Goal: Use online tool/utility: Utilize a website feature to perform a specific function

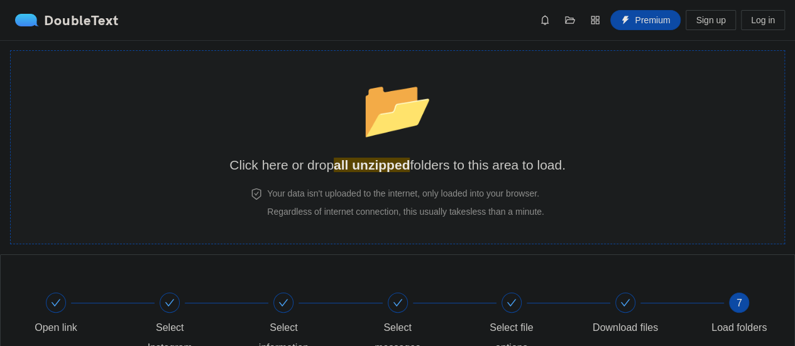
click at [468, 113] on div "📂 Click here or drop all unzipped folders to this area to load." at bounding box center [397, 119] width 336 height 112
click at [463, 97] on div "📂 Click here or drop all unzipped folders to this area to load." at bounding box center [397, 119] width 336 height 112
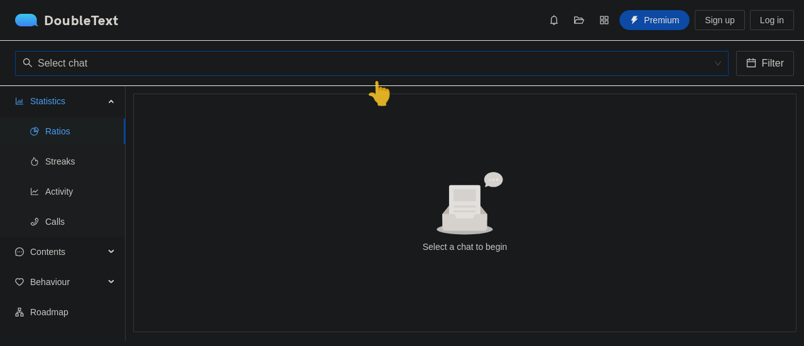
click at [375, 60] on input "search" at bounding box center [368, 64] width 690 height 24
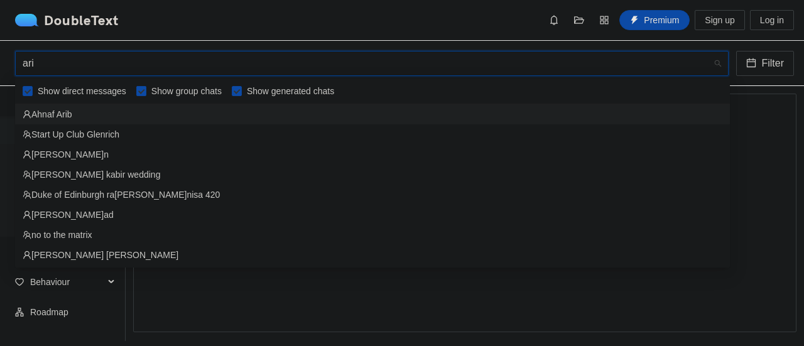
type input "ari"
click at [139, 92] on input "Show group chats" at bounding box center [141, 91] width 10 height 10
checkbox input "false"
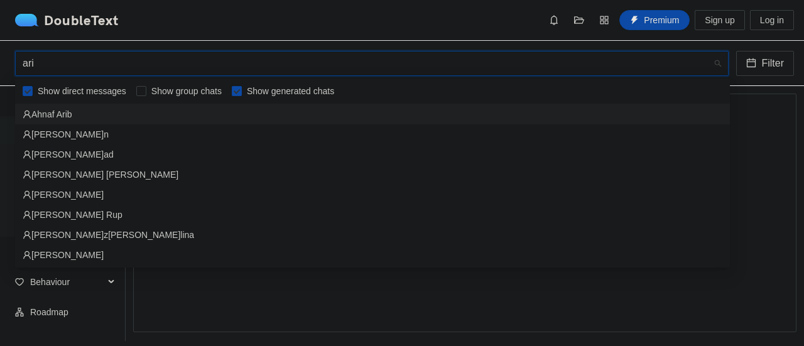
click at [232, 90] on input "Show generated chats" at bounding box center [237, 91] width 10 height 10
checkbox input "false"
click at [308, 60] on input "ari" at bounding box center [368, 64] width 690 height 24
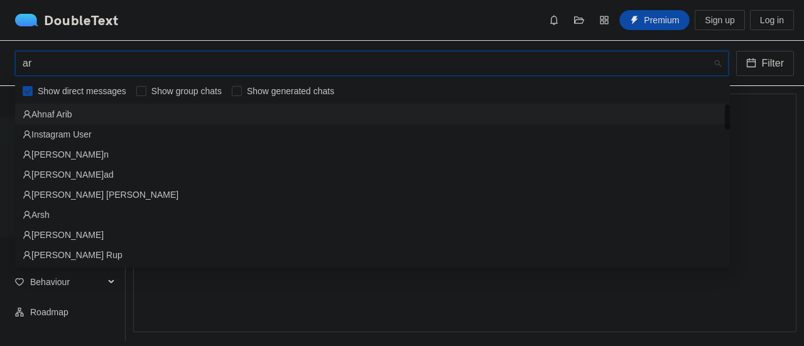
type input "a"
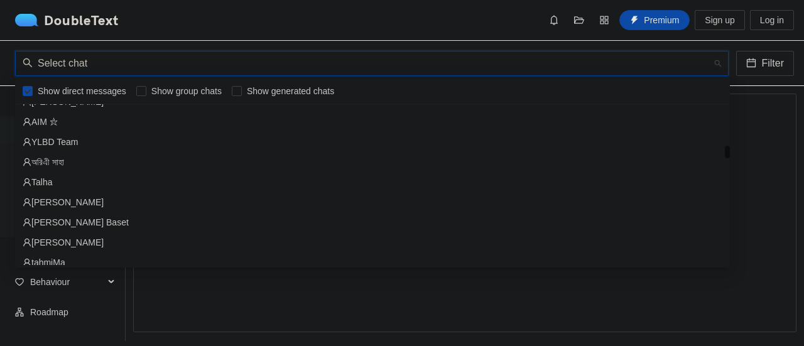
scroll to position [757, 0]
click at [205, 164] on div "অরিএী সাহা" at bounding box center [373, 162] width 700 height 14
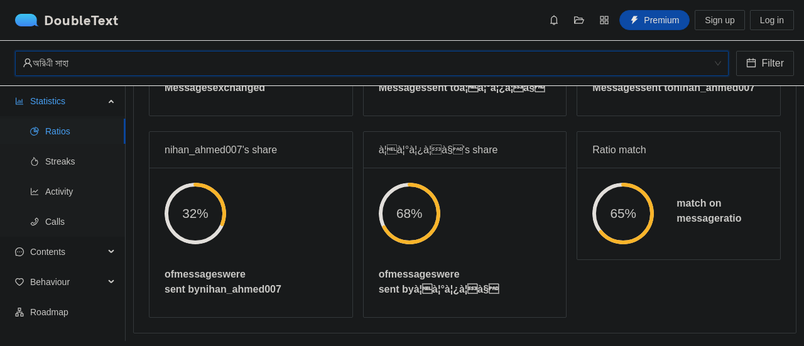
scroll to position [0, 0]
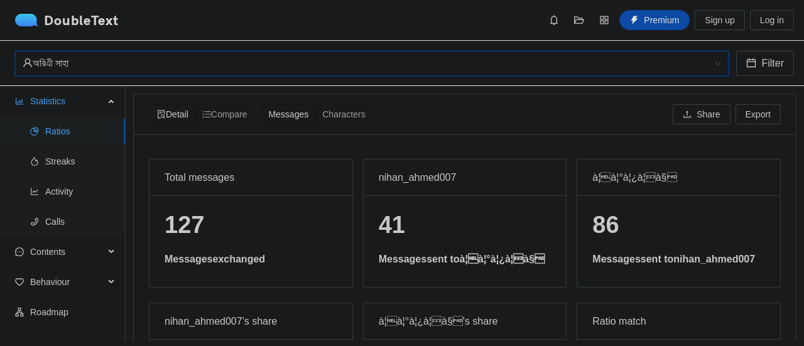
click at [107, 67] on div "অরিএী সাহা" at bounding box center [367, 64] width 688 height 24
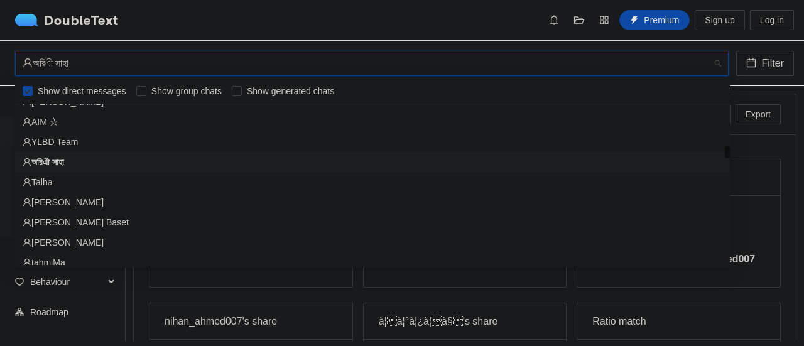
click at [107, 67] on div "অরিএী সাহা" at bounding box center [367, 64] width 688 height 24
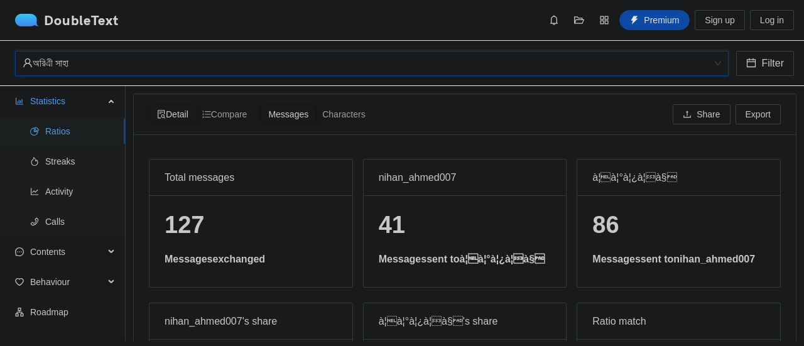
click at [107, 62] on div "অরিএী সাহা" at bounding box center [367, 64] width 688 height 24
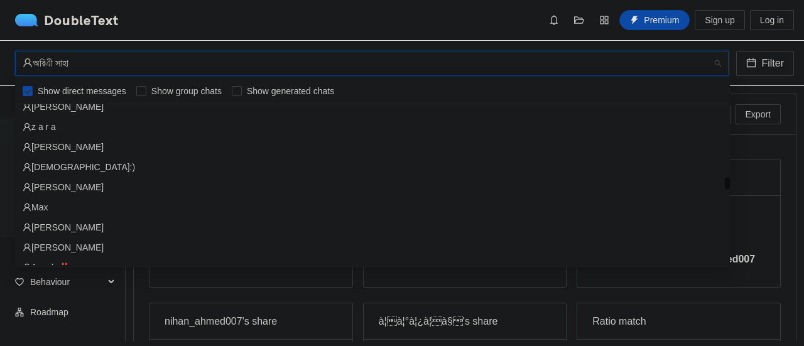
scroll to position [1400, 0]
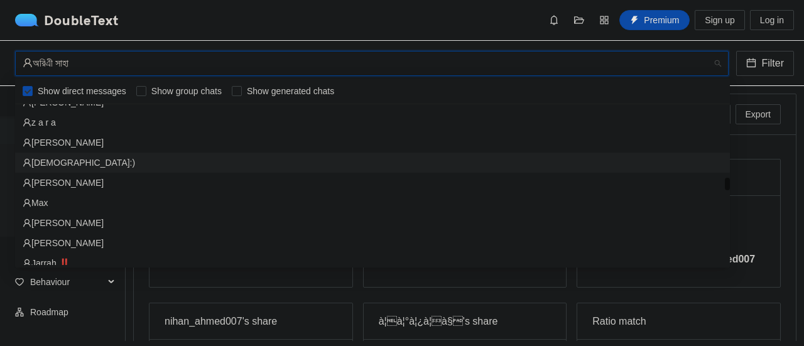
click at [62, 158] on div "[DEMOGRAPHIC_DATA]:)" at bounding box center [373, 163] width 700 height 14
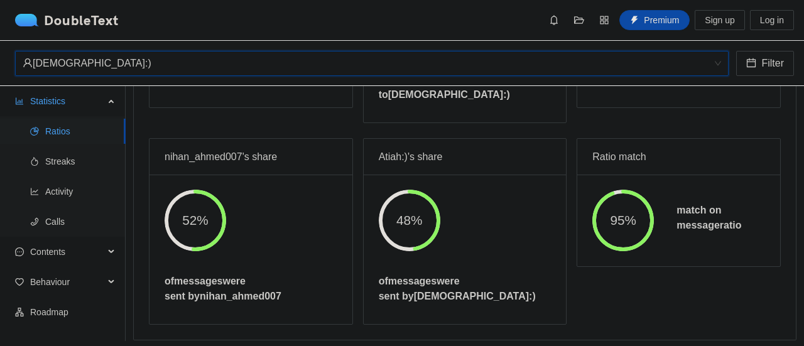
scroll to position [0, 0]
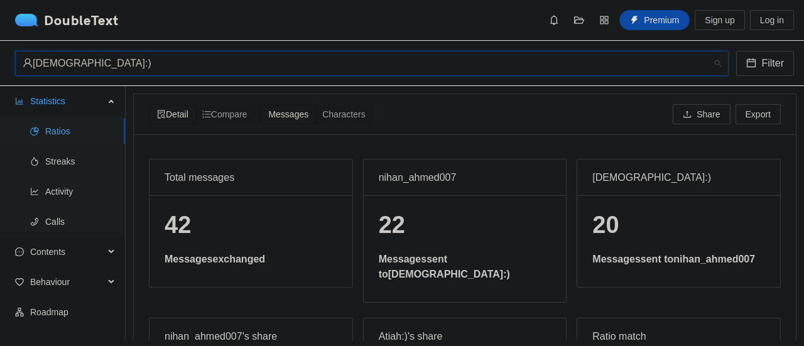
click at [233, 67] on div "[DEMOGRAPHIC_DATA]:)" at bounding box center [367, 64] width 688 height 24
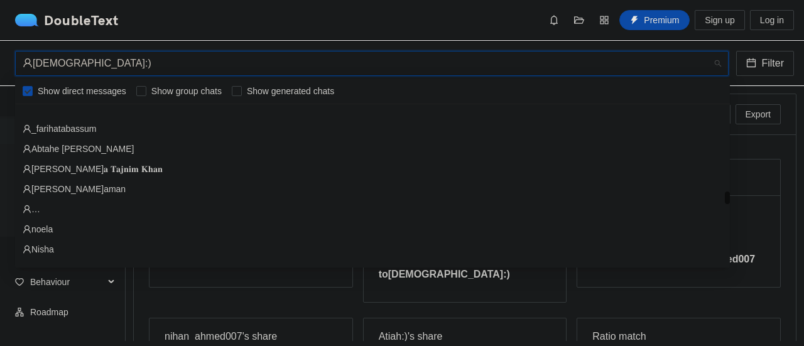
scroll to position [1730, 0]
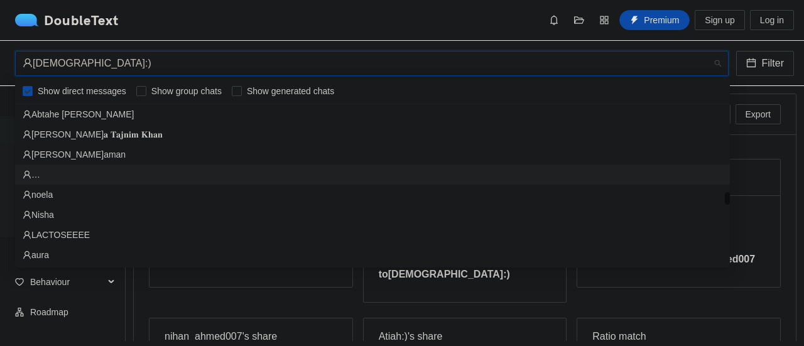
click at [148, 180] on div "…" at bounding box center [373, 175] width 700 height 14
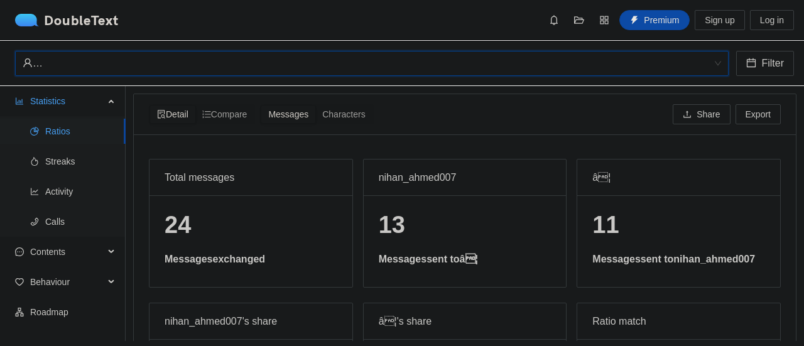
click at [189, 58] on div "…" at bounding box center [367, 64] width 688 height 24
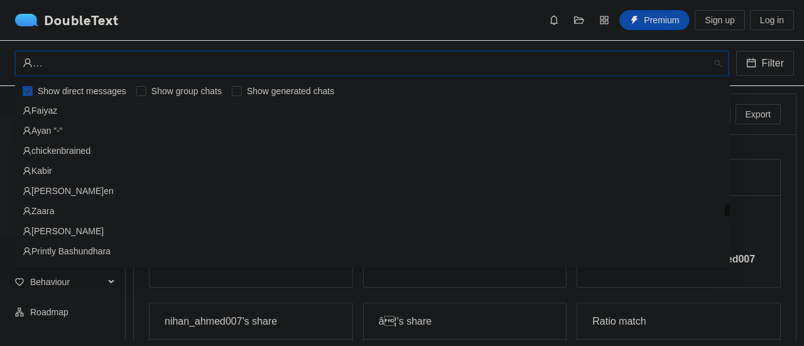
scroll to position [2009, 0]
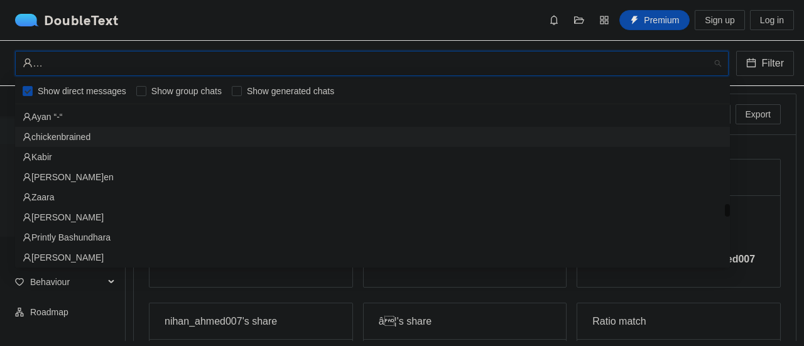
click at [127, 140] on div "chickenbrained" at bounding box center [373, 137] width 700 height 14
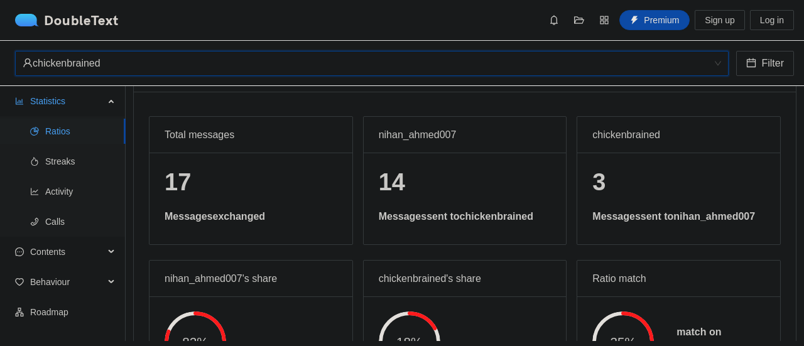
scroll to position [41, 0]
click at [170, 60] on div "chickenbrained" at bounding box center [367, 64] width 688 height 24
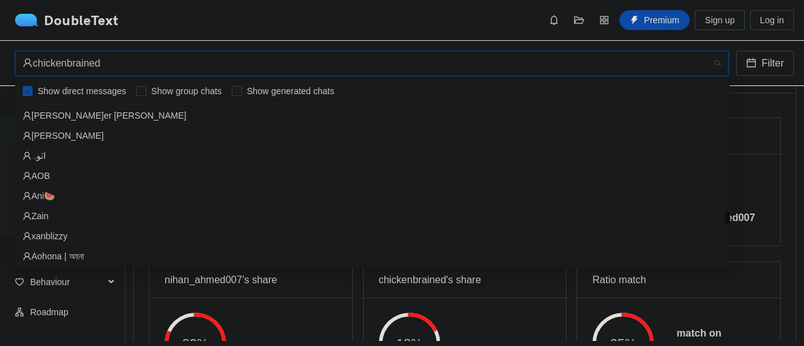
scroll to position [2193, 0]
click at [65, 195] on div "Ani🍉" at bounding box center [373, 194] width 700 height 14
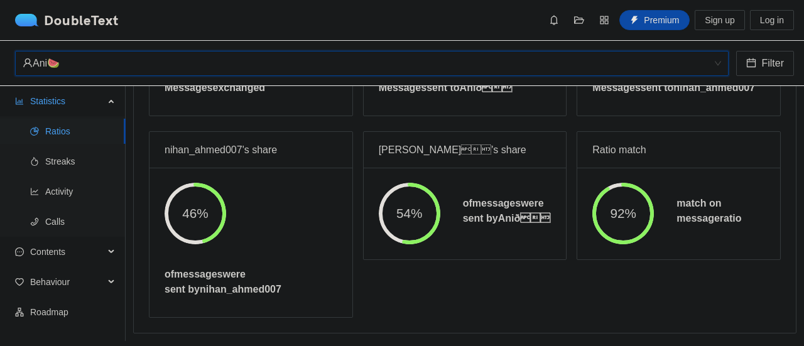
scroll to position [0, 0]
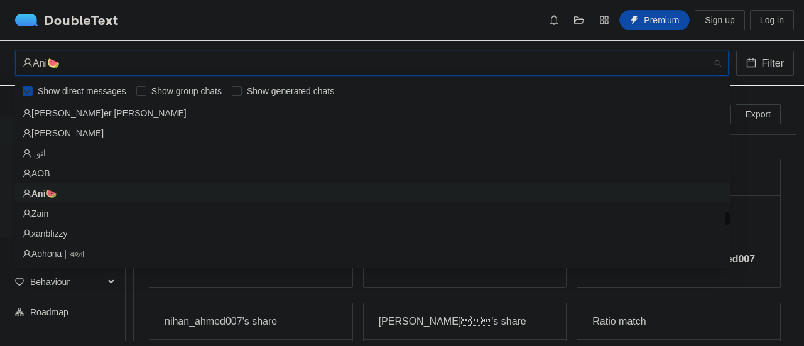
click at [186, 66] on div "Ani🍉" at bounding box center [367, 64] width 688 height 24
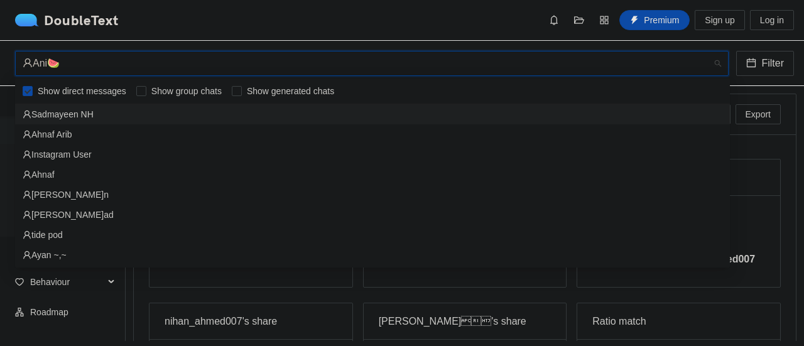
click at [413, 116] on div "Sadmayeen NH" at bounding box center [373, 114] width 700 height 14
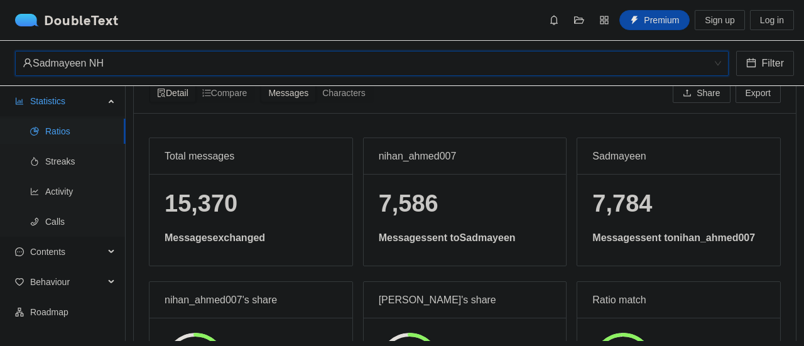
scroll to position [16, 0]
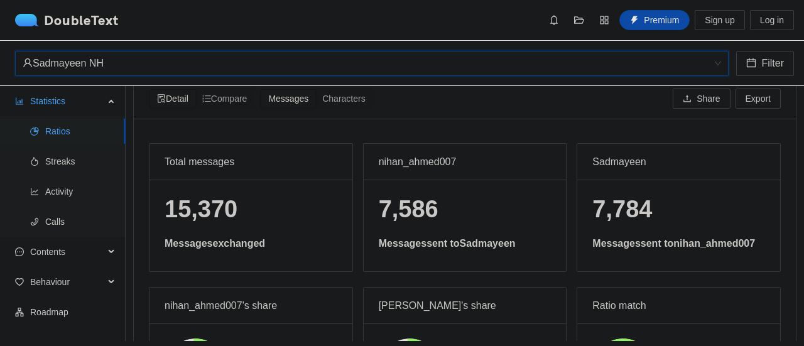
click at [310, 69] on div "Sadmayeen NH" at bounding box center [367, 64] width 688 height 24
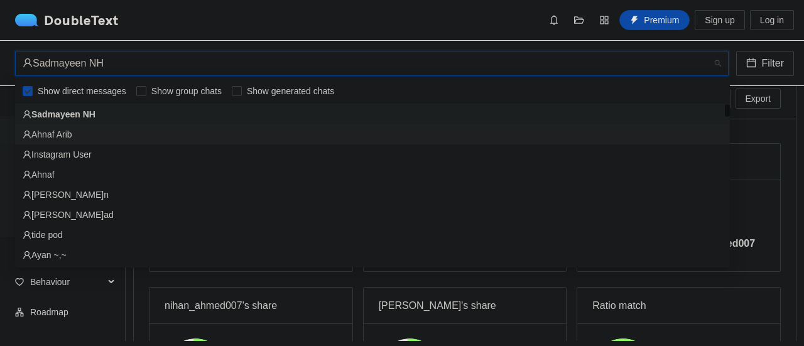
click at [299, 136] on div "Ahnaf Arib" at bounding box center [373, 135] width 700 height 14
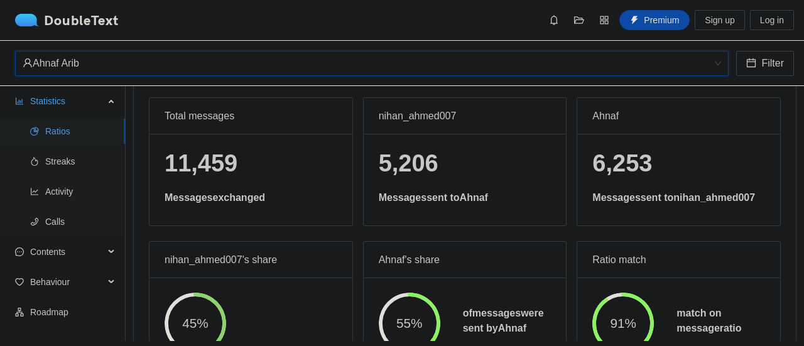
scroll to position [0, 0]
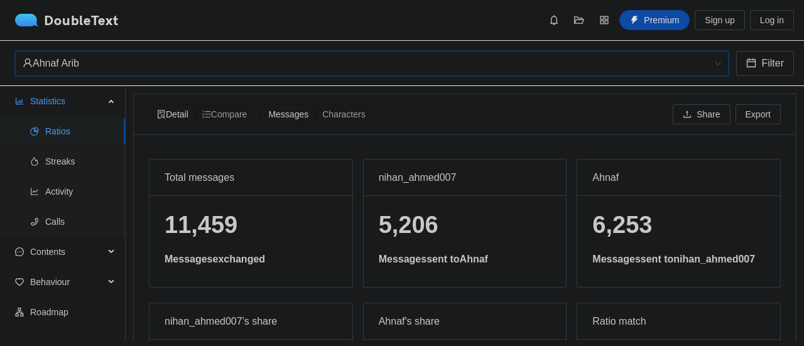
click at [363, 62] on div "Ahnaf Arib" at bounding box center [367, 64] width 688 height 24
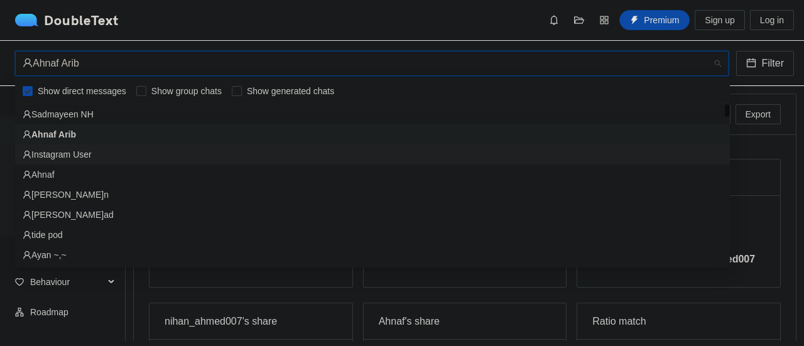
click at [351, 153] on div "Instagram User" at bounding box center [373, 155] width 700 height 14
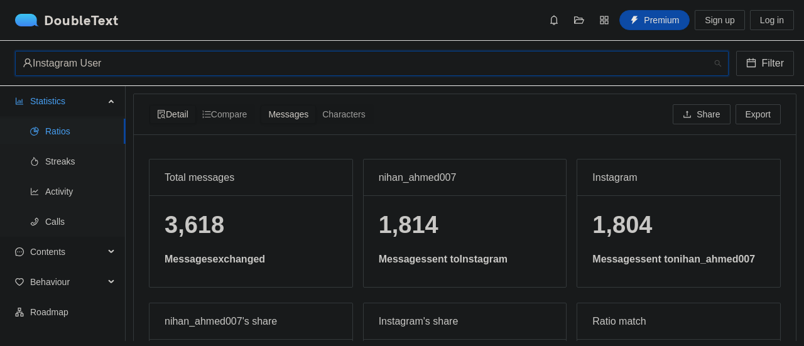
click at [322, 58] on div "Instagram User" at bounding box center [367, 64] width 688 height 24
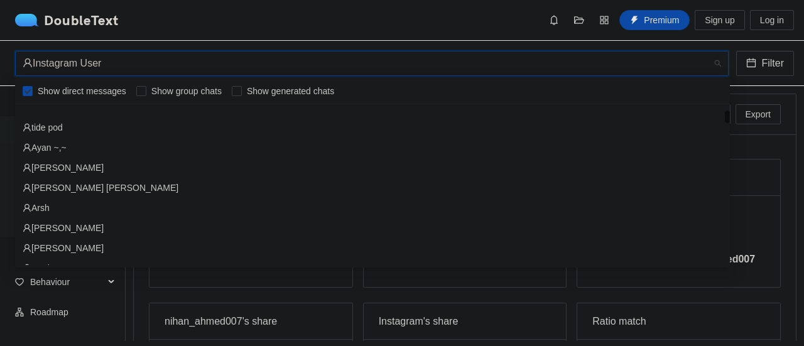
scroll to position [136, 0]
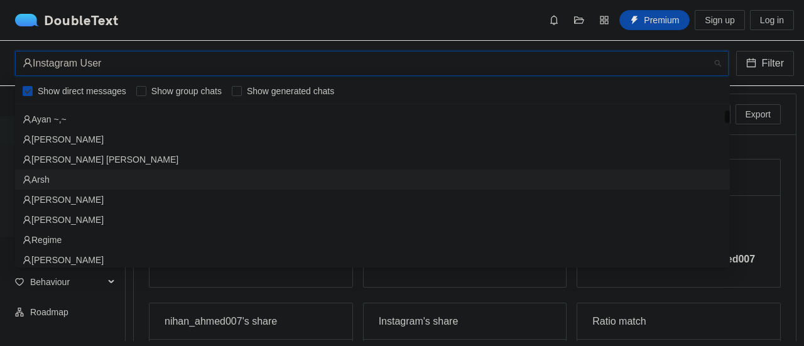
click at [176, 175] on div "Arsh" at bounding box center [373, 180] width 700 height 14
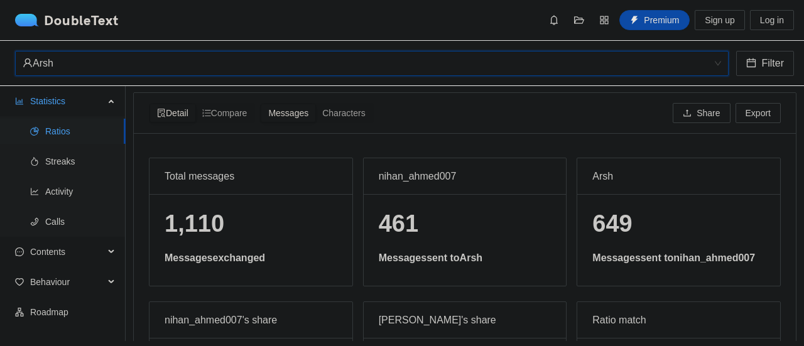
scroll to position [0, 0]
click at [367, 69] on div "Arsh" at bounding box center [367, 64] width 688 height 24
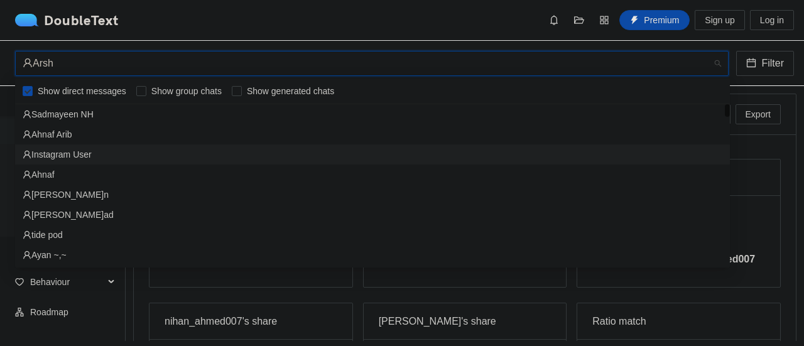
click at [336, 151] on div "Instagram User" at bounding box center [373, 155] width 700 height 14
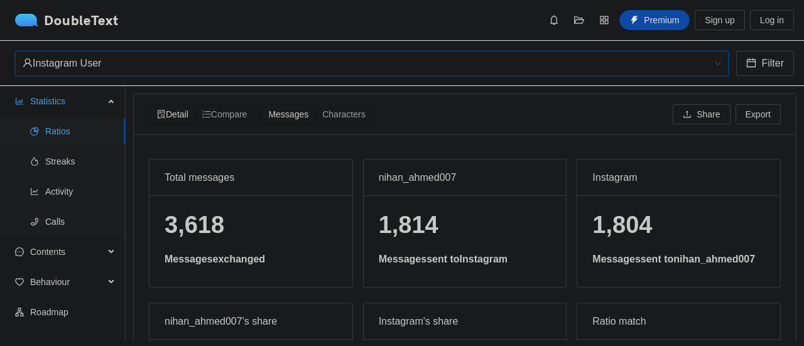
click at [375, 68] on div "Instagram User" at bounding box center [367, 64] width 688 height 24
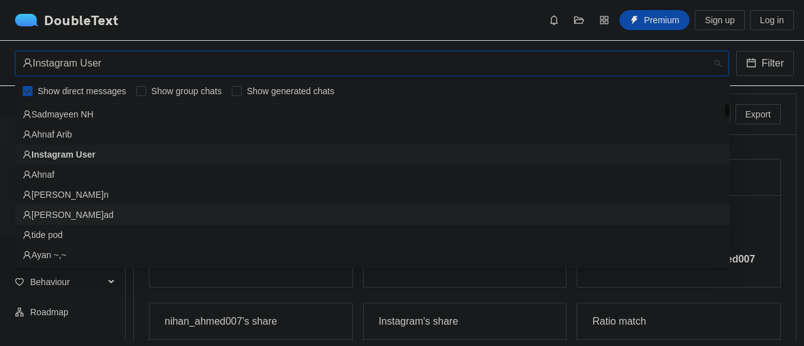
scroll to position [7, 0]
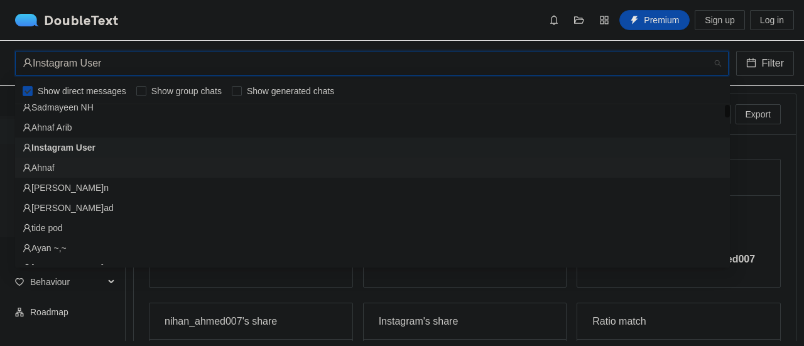
drag, startPoint x: 353, startPoint y: 174, endPoint x: 353, endPoint y: 184, distance: 10.1
click at [353, 180] on div "Sadmayeen NH Ahnaf Arib Instagram User [PERSON_NAME]zw[PERSON_NAME]awad tide p[…" at bounding box center [372, 197] width 715 height 201
click at [353, 186] on div "[PERSON_NAME]n" at bounding box center [373, 188] width 700 height 14
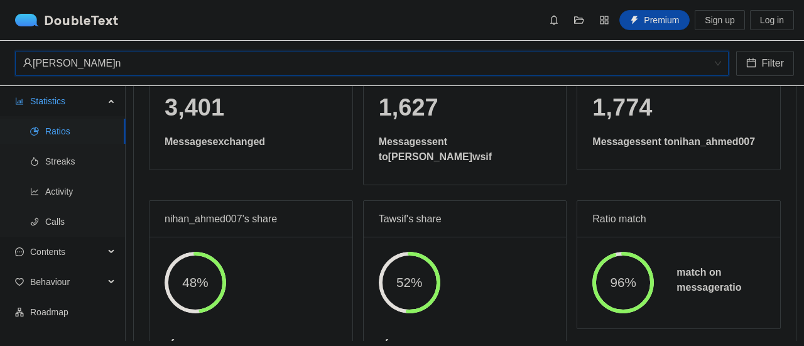
scroll to position [0, 0]
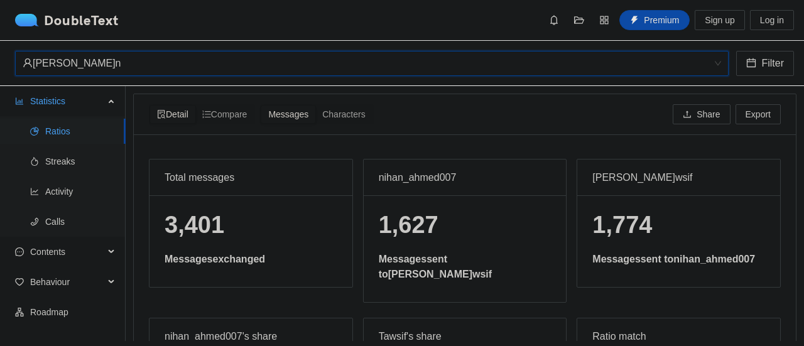
click at [364, 59] on div "[PERSON_NAME]n" at bounding box center [367, 64] width 688 height 24
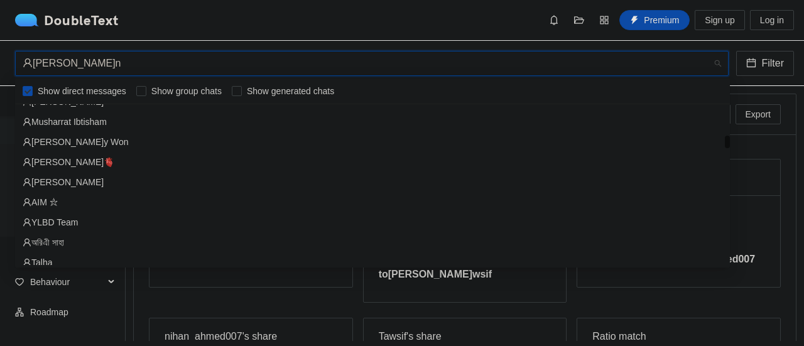
scroll to position [679, 0]
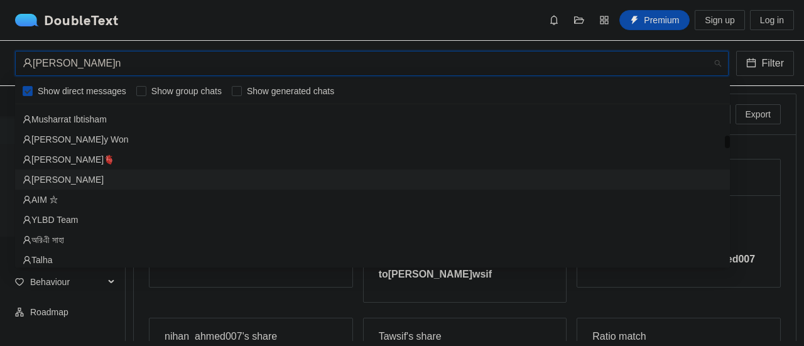
click at [314, 173] on div "[PERSON_NAME]" at bounding box center [373, 180] width 700 height 14
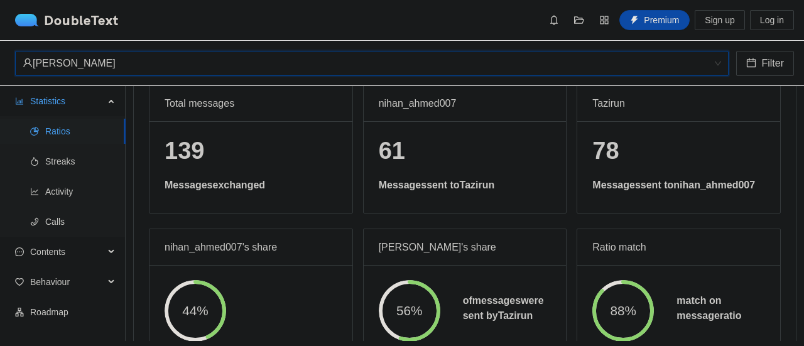
scroll to position [0, 0]
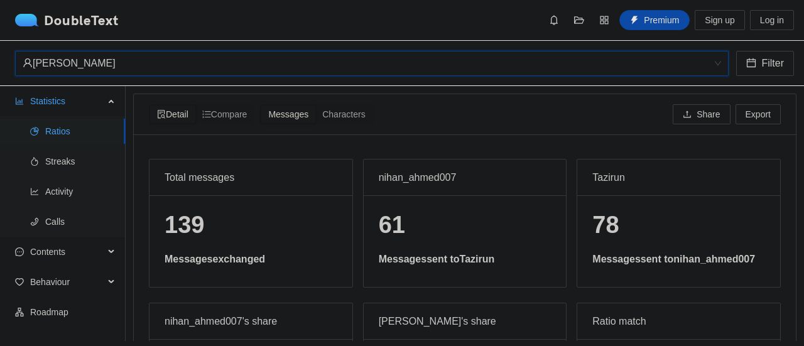
click at [352, 57] on div "[PERSON_NAME]" at bounding box center [367, 64] width 688 height 24
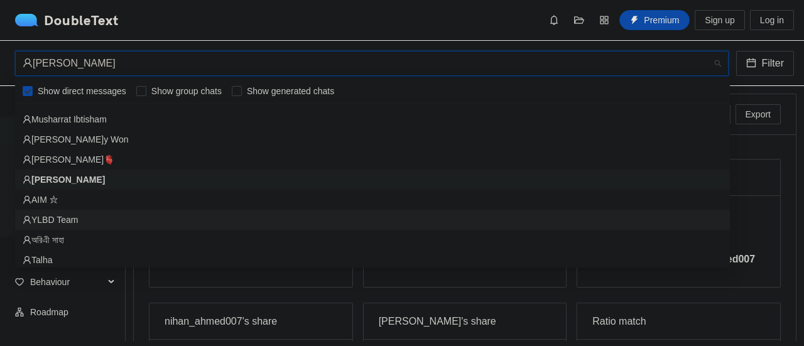
click at [322, 215] on div "YLBD Team" at bounding box center [373, 220] width 700 height 14
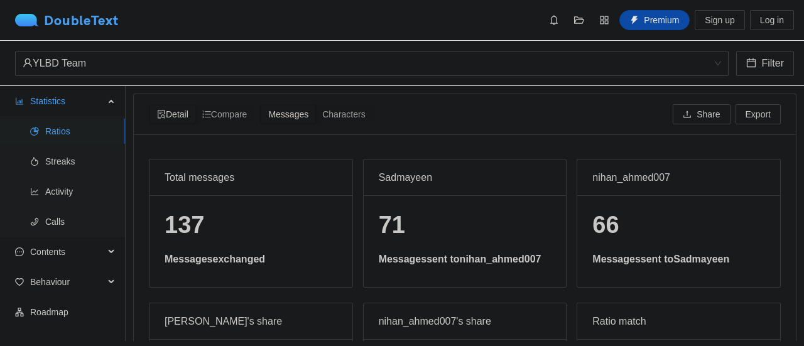
click at [62, 17] on div "DoubleText" at bounding box center [67, 20] width 104 height 13
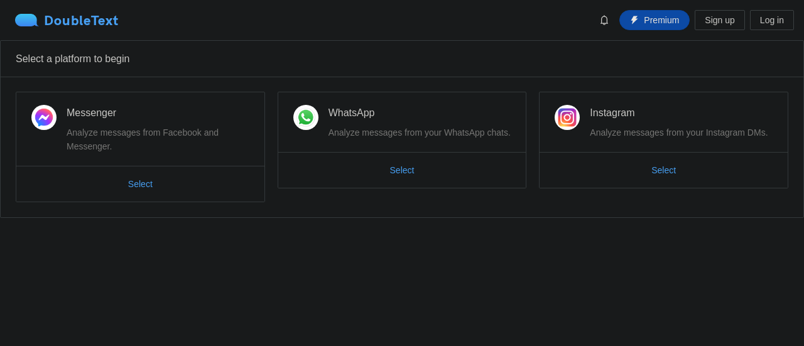
click at [62, 17] on div "DoubleText" at bounding box center [67, 20] width 104 height 13
click at [667, 158] on ul "Select" at bounding box center [664, 170] width 248 height 36
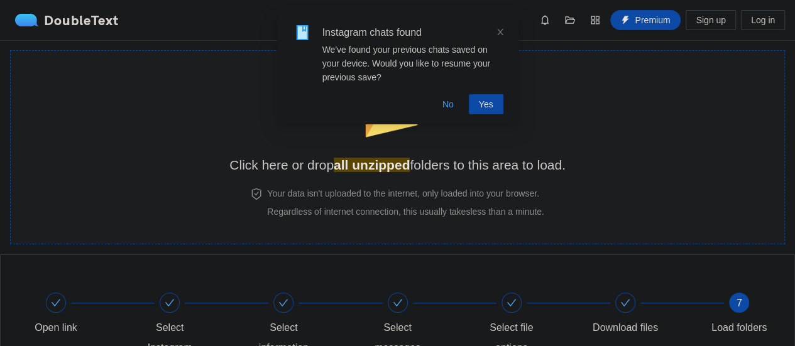
click at [568, 202] on div "Your data isn't uploaded to the internet, only loaded into your browser. Regard…" at bounding box center [397, 203] width 341 height 32
click at [616, 148] on section "📂 Click here or drop all unzipped folders to this area to load. Your data isn't…" at bounding box center [397, 147] width 775 height 194
click at [497, 33] on icon "close" at bounding box center [500, 32] width 9 height 9
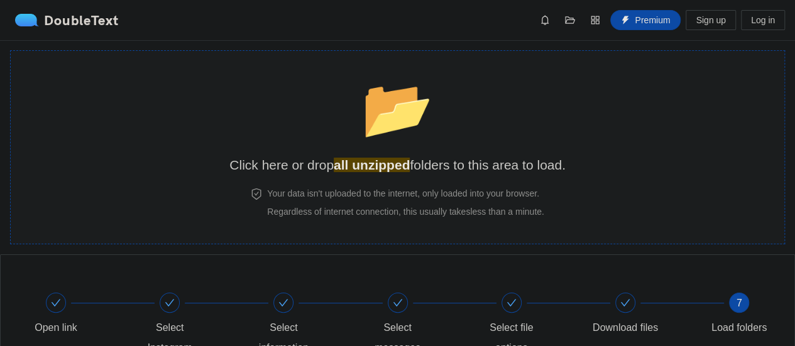
click at [473, 111] on div "📂 Click here or drop all unzipped folders to this area to load." at bounding box center [397, 119] width 336 height 112
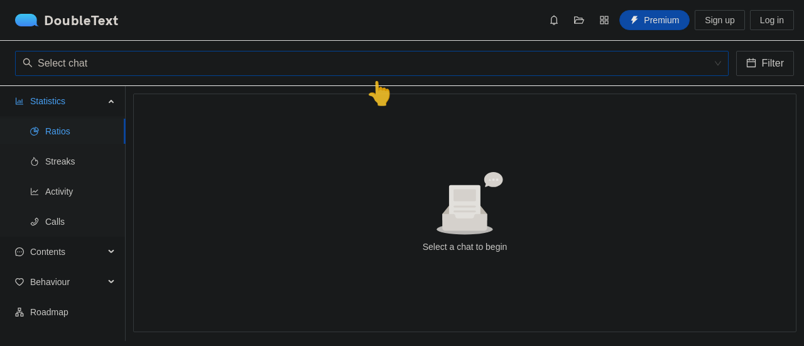
click at [81, 61] on input "search" at bounding box center [368, 64] width 690 height 24
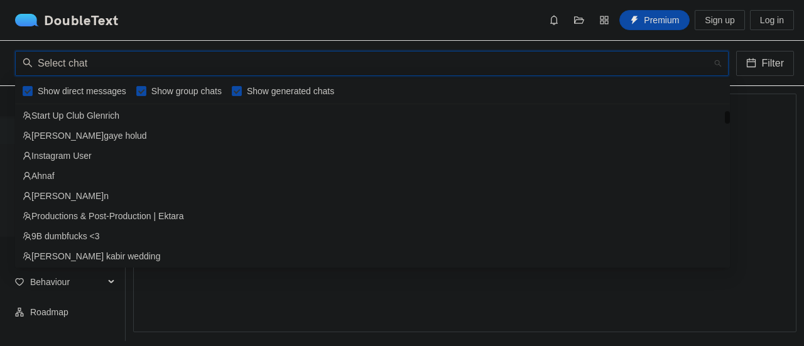
scroll to position [166, 0]
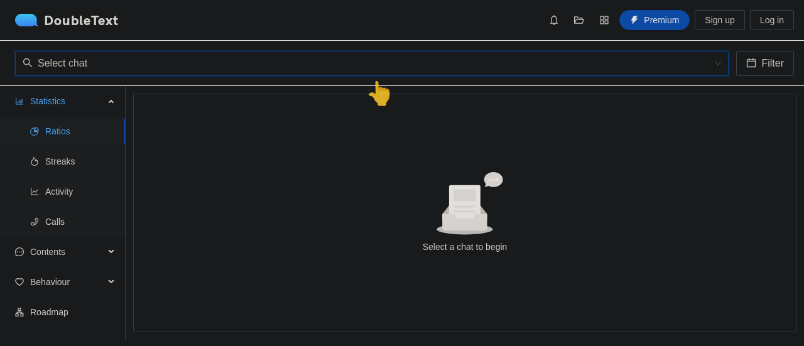
click at [104, 69] on input "search" at bounding box center [368, 64] width 690 height 24
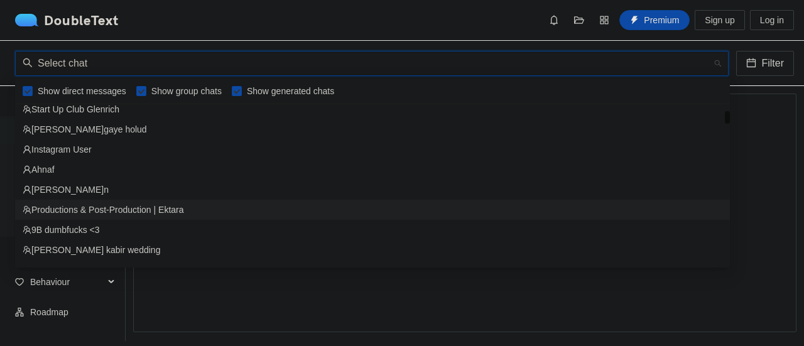
scroll to position [172, 0]
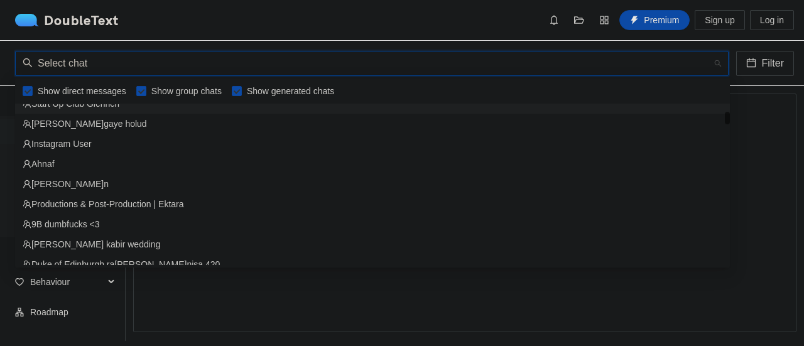
click at [141, 91] on input "Show group chats" at bounding box center [141, 91] width 10 height 10
checkbox input "false"
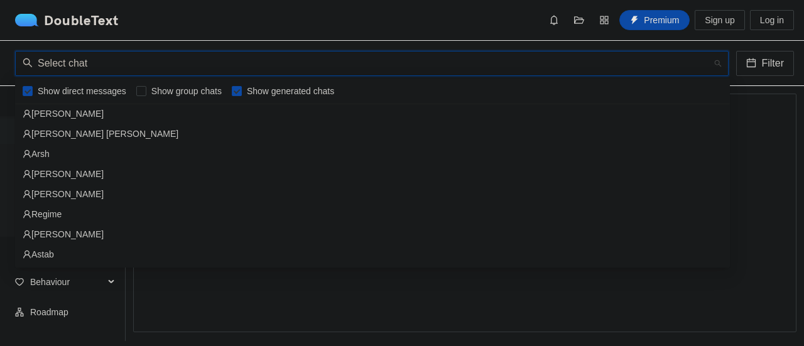
click at [232, 96] on label "Show generated chats" at bounding box center [285, 91] width 107 height 14
click at [232, 96] on input "Show generated chats" at bounding box center [237, 91] width 10 height 10
checkbox input "false"
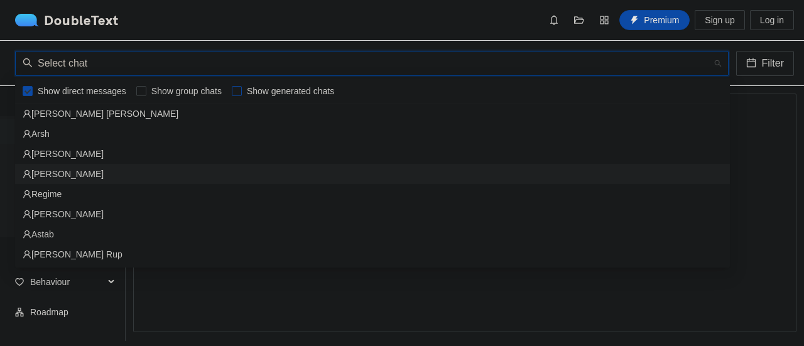
scroll to position [0, 0]
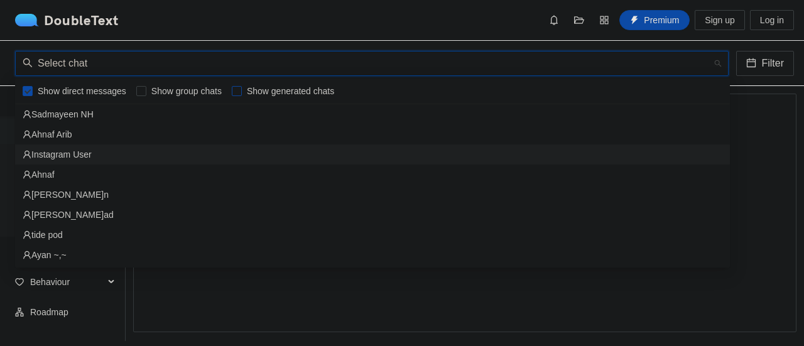
click at [134, 160] on div "Instagram User" at bounding box center [373, 155] width 700 height 14
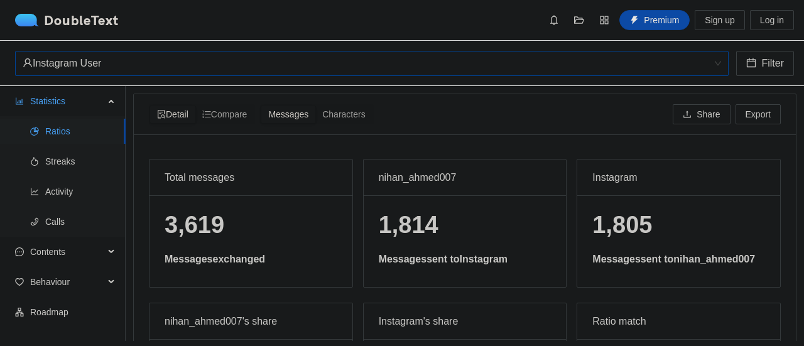
click at [398, 74] on div "Instagram User" at bounding box center [367, 64] width 688 height 24
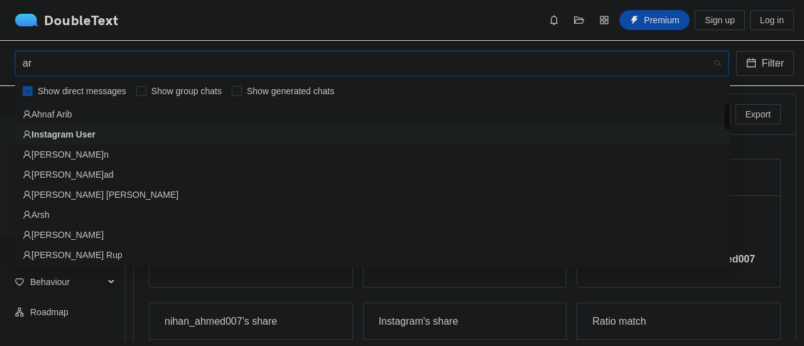
type input "a"
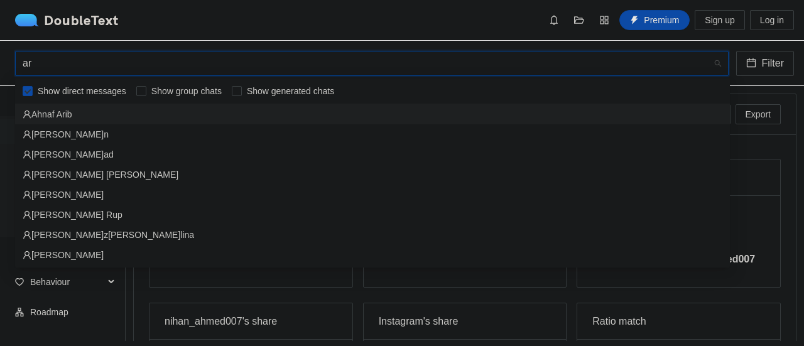
type input "a"
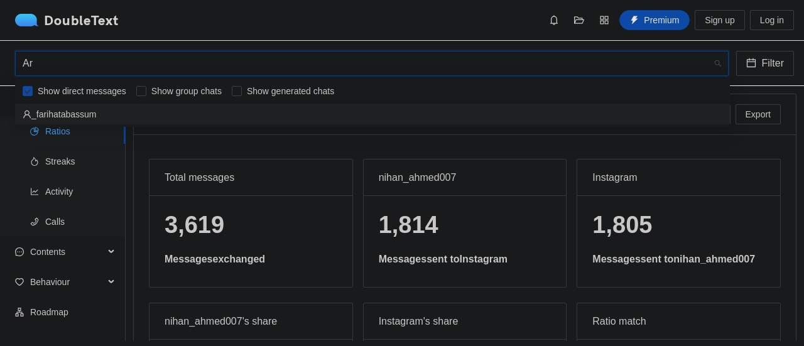
type input "A"
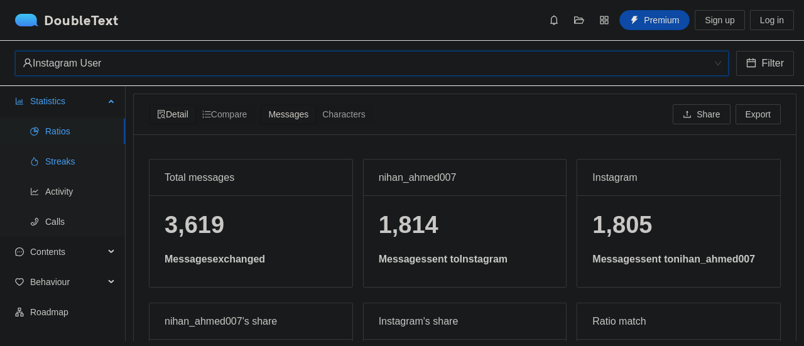
click at [50, 160] on span "Streaks" at bounding box center [80, 161] width 70 height 25
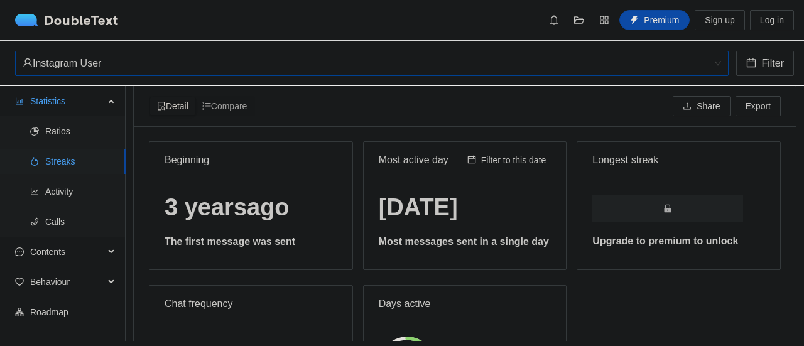
scroll to position [8, 0]
click at [65, 208] on ul "Ratios Streaks Activity Calls" at bounding box center [62, 176] width 125 height 121
click at [63, 218] on span "Calls" at bounding box center [80, 221] width 70 height 25
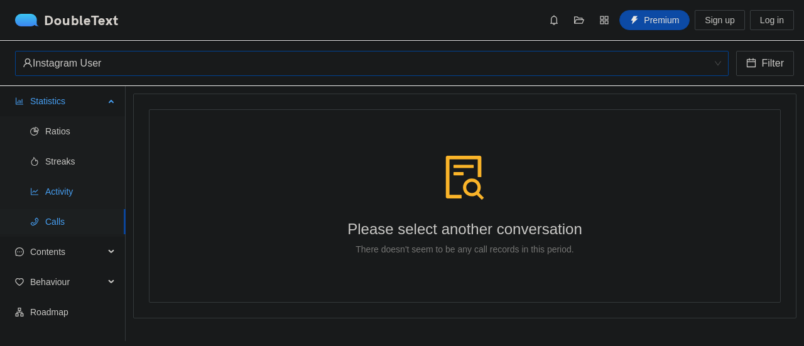
click at [69, 194] on span "Activity" at bounding box center [80, 191] width 70 height 25
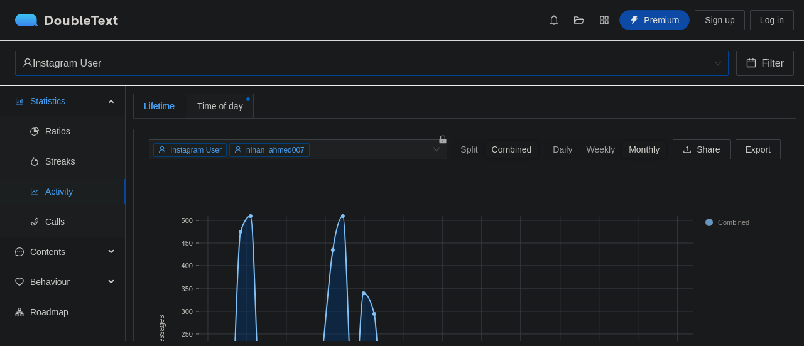
click at [225, 111] on span "Time of day" at bounding box center [220, 106] width 46 height 14
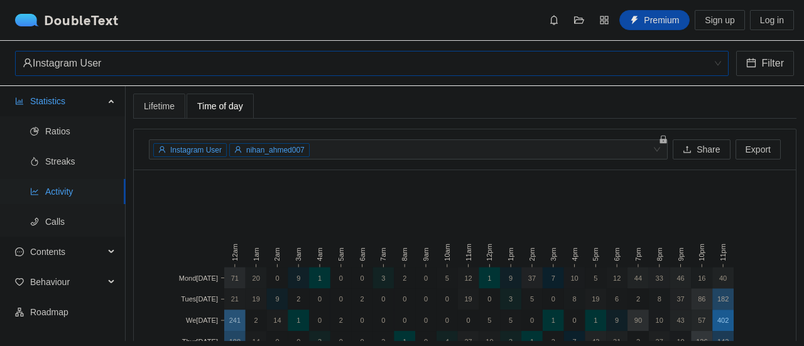
click at [225, 66] on div "Instagram User" at bounding box center [367, 64] width 688 height 24
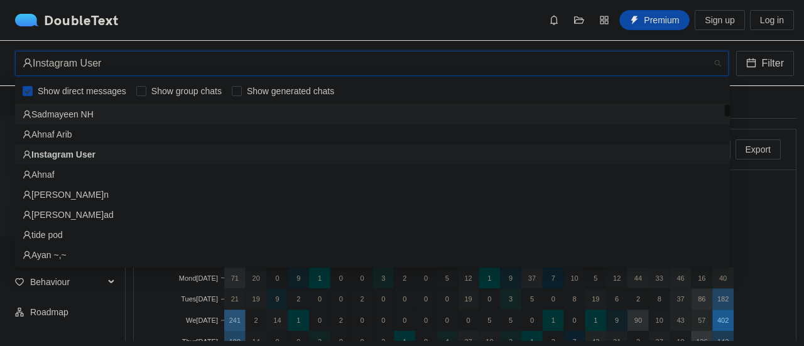
click at [212, 110] on div "Sadmayeen NH" at bounding box center [373, 114] width 700 height 14
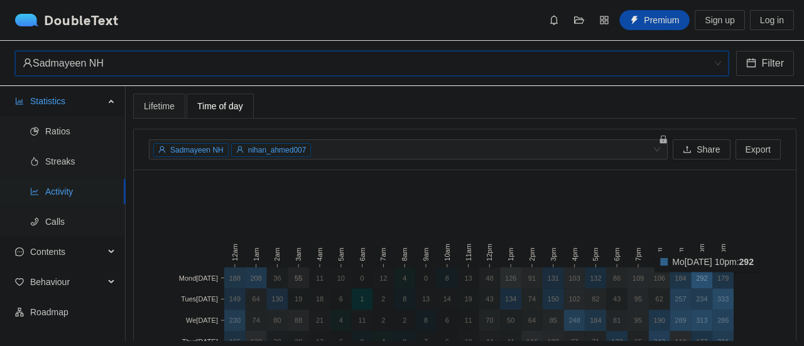
scroll to position [107, 0]
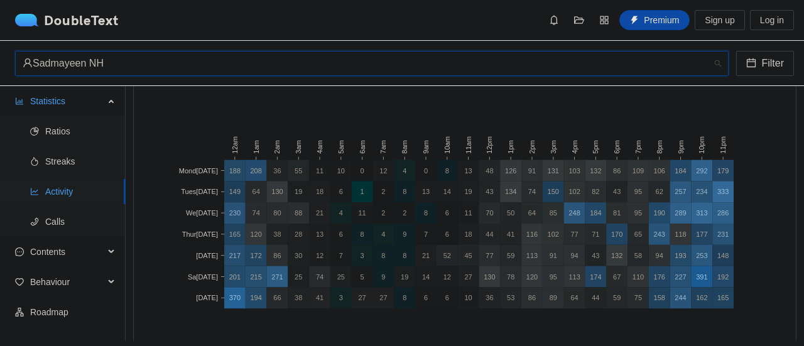
click at [217, 74] on div "Sadmayeen NH" at bounding box center [367, 64] width 688 height 24
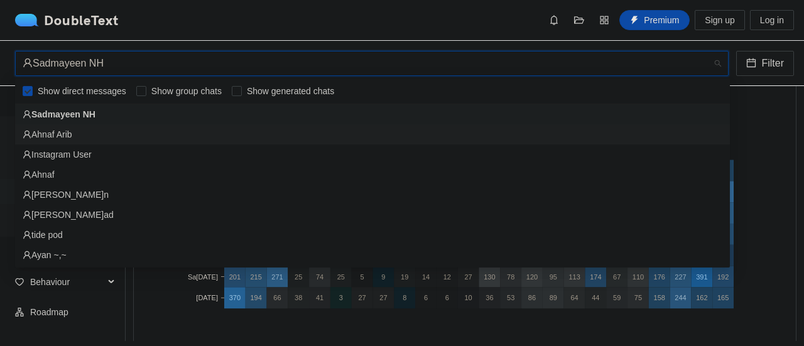
click at [184, 139] on div "Ahnaf Arib" at bounding box center [373, 135] width 700 height 14
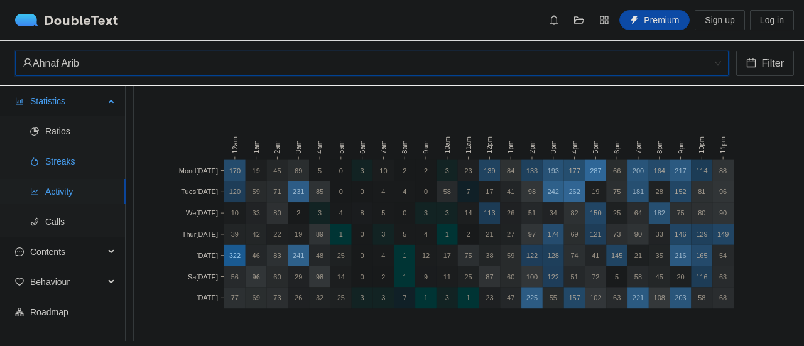
click at [80, 159] on span "Streaks" at bounding box center [80, 161] width 70 height 25
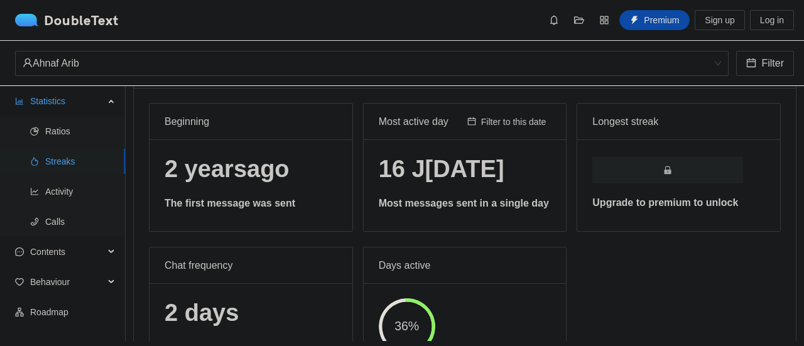
scroll to position [45, 0]
click at [204, 73] on div "Ahnaf Arib" at bounding box center [367, 64] width 688 height 24
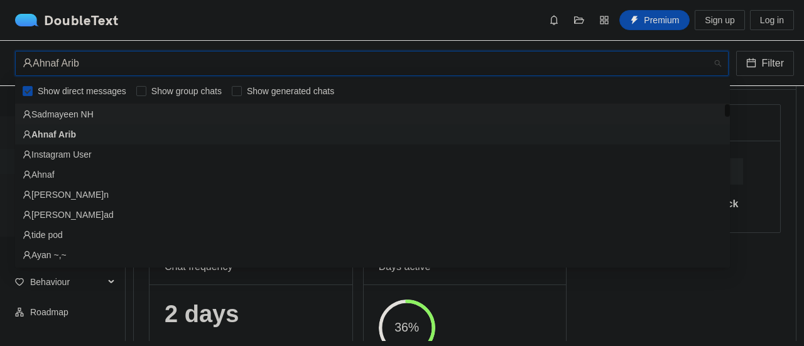
click at [189, 114] on div "Sadmayeen NH" at bounding box center [373, 114] width 700 height 14
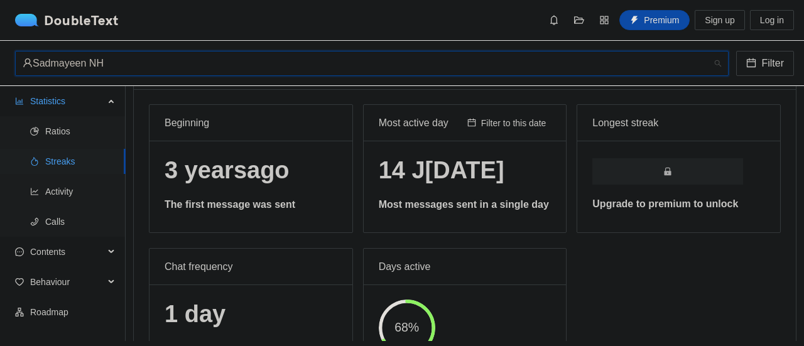
click at [194, 55] on div "Sadmayeen NH" at bounding box center [367, 64] width 688 height 24
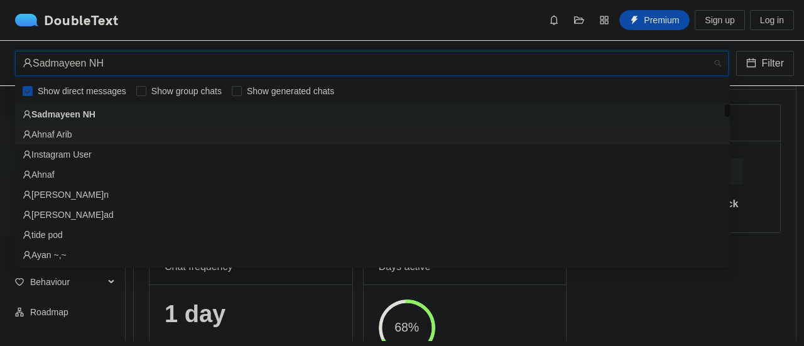
click at [177, 134] on div "Ahnaf Arib" at bounding box center [373, 135] width 700 height 14
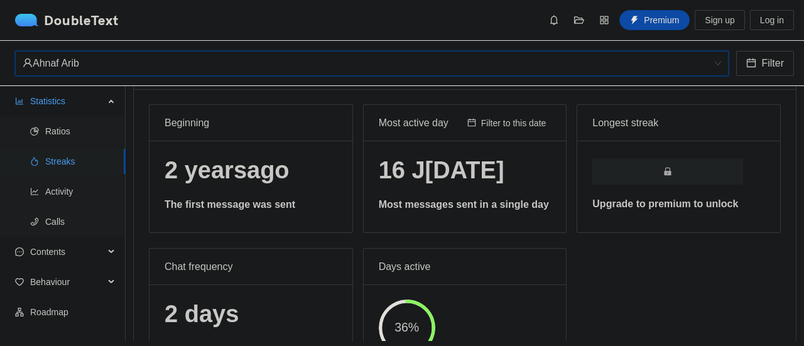
click at [211, 71] on div "Ahnaf Arib" at bounding box center [367, 64] width 688 height 24
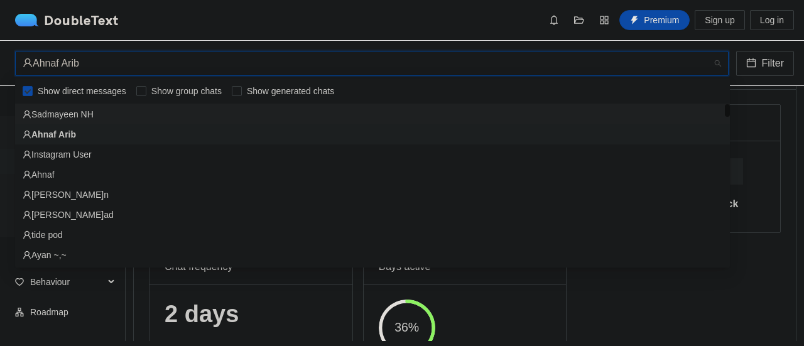
click at [195, 115] on div "Sadmayeen NH" at bounding box center [373, 114] width 700 height 14
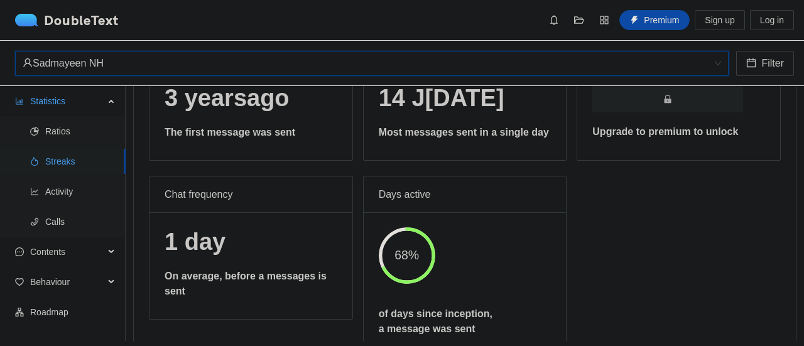
scroll to position [117, 0]
click at [235, 55] on div "Sadmayeen NH" at bounding box center [367, 64] width 688 height 24
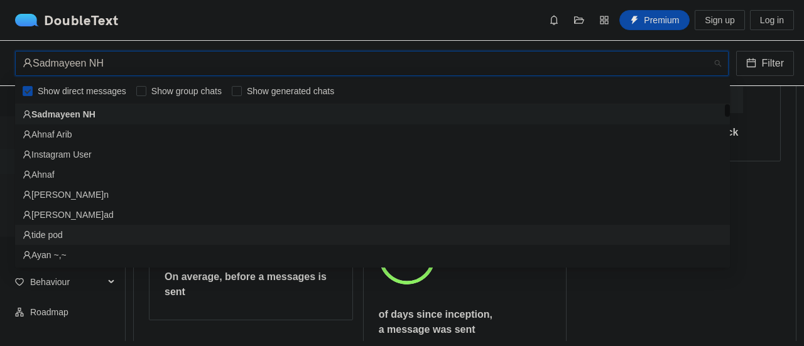
click at [222, 234] on div "tide pod" at bounding box center [373, 235] width 700 height 14
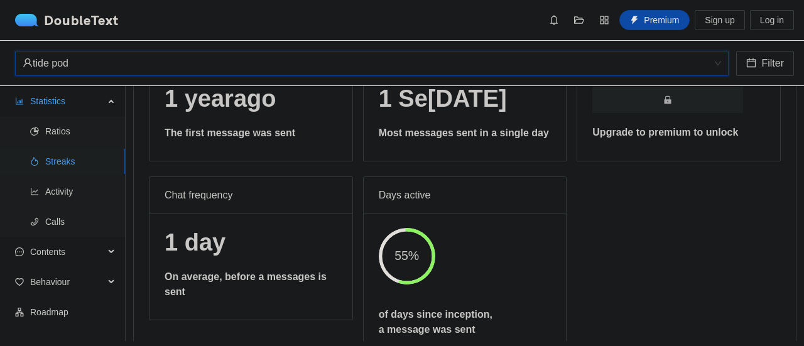
scroll to position [75, 0]
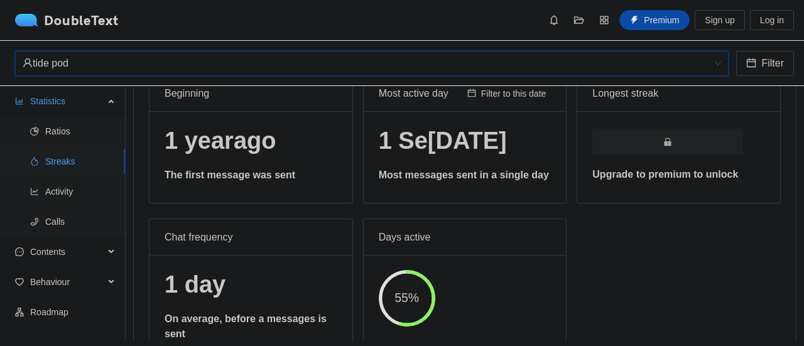
click at [270, 61] on div "tide pod" at bounding box center [367, 64] width 688 height 24
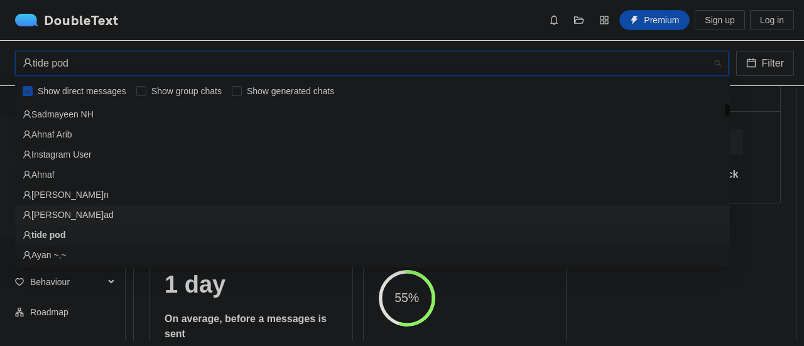
click at [243, 217] on div "[PERSON_NAME]ad" at bounding box center [373, 215] width 700 height 14
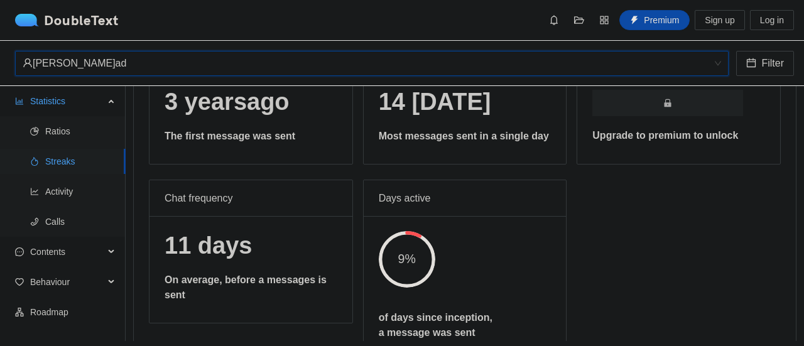
scroll to position [76, 0]
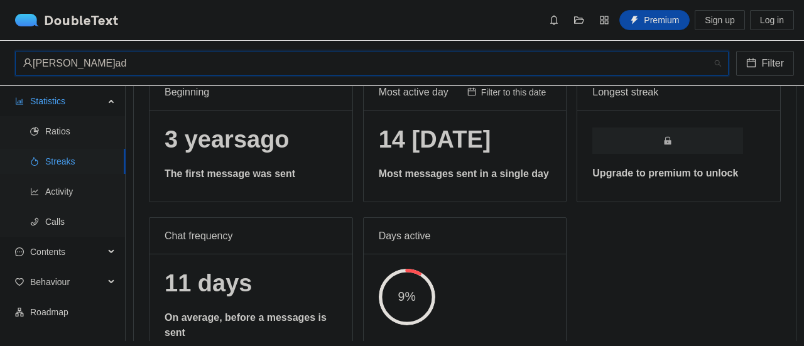
click at [311, 69] on div "[PERSON_NAME]ad" at bounding box center [367, 64] width 688 height 24
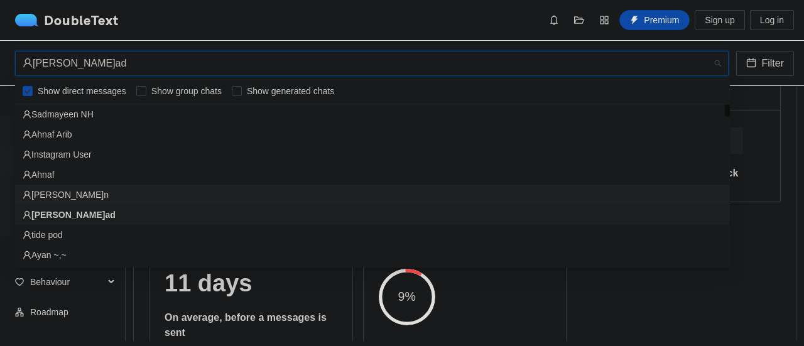
click at [277, 194] on div "[PERSON_NAME]n" at bounding box center [373, 195] width 700 height 14
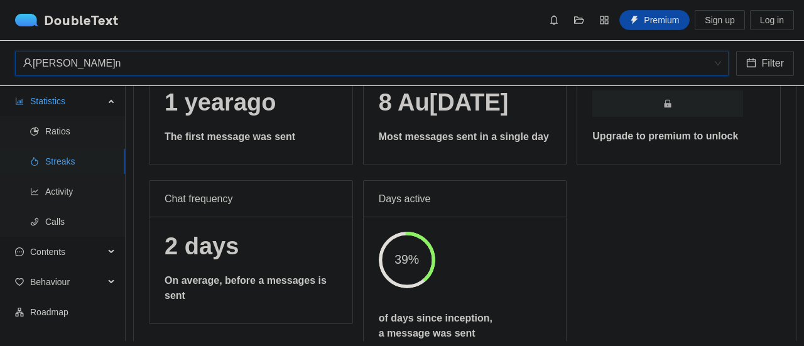
scroll to position [112, 0]
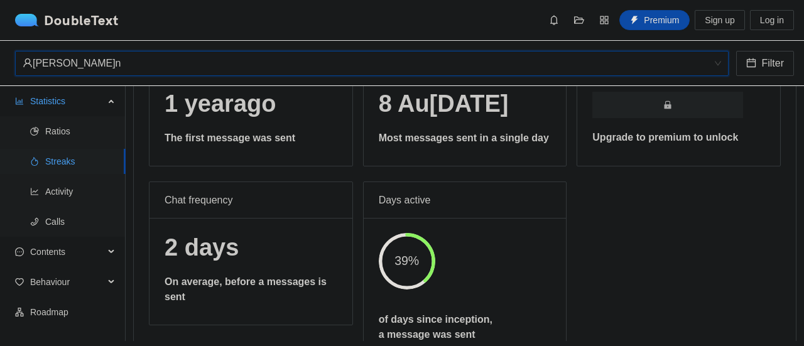
click at [322, 60] on div "[PERSON_NAME]n" at bounding box center [367, 64] width 688 height 24
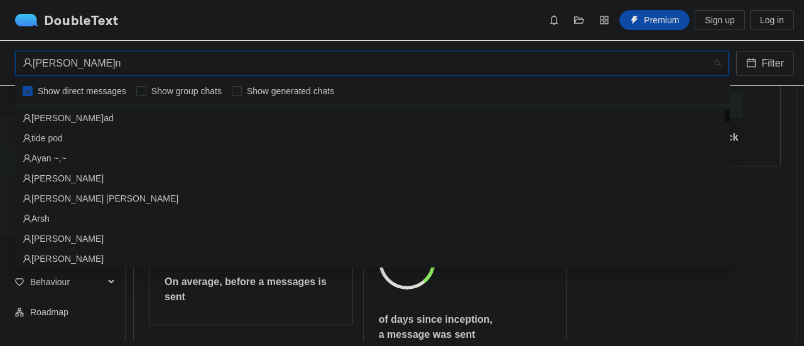
scroll to position [97, 0]
click at [253, 200] on div "[PERSON_NAME] [PERSON_NAME]" at bounding box center [373, 198] width 700 height 14
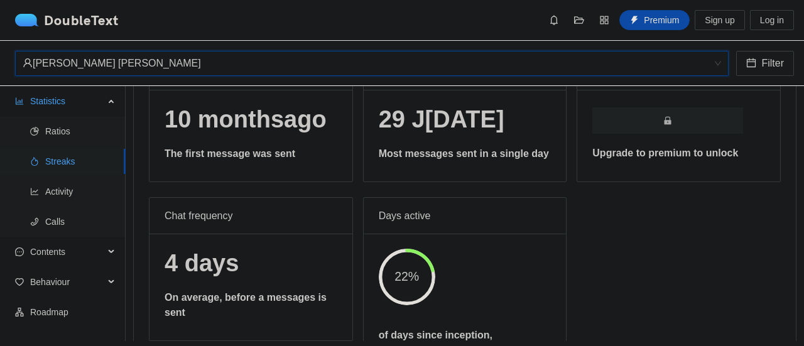
scroll to position [96, 0]
click at [266, 64] on div "[PERSON_NAME] [PERSON_NAME]" at bounding box center [367, 64] width 688 height 24
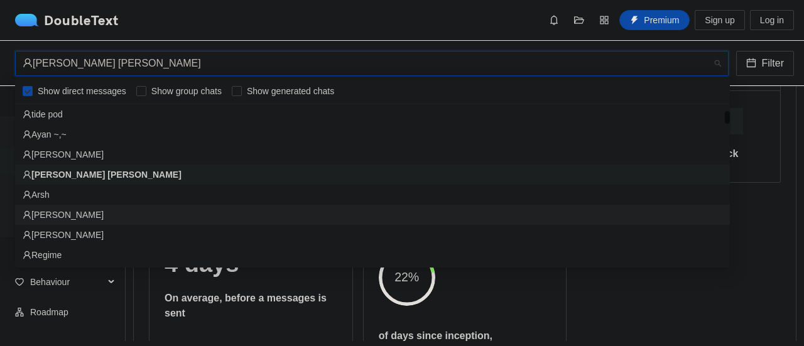
scroll to position [121, 0]
click at [210, 224] on div "[PERSON_NAME]awad tide p[PERSON_NAME]Ayan ~[PERSON_NAME]hm[PERSON_NAME]a[PERSON…" at bounding box center [372, 194] width 715 height 221
click at [210, 225] on div "[PERSON_NAME]" at bounding box center [372, 235] width 715 height 20
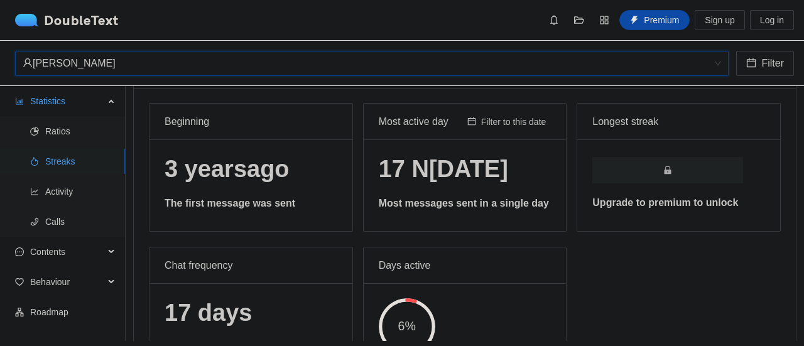
scroll to position [46, 0]
click at [82, 126] on span "Ratios" at bounding box center [80, 131] width 70 height 25
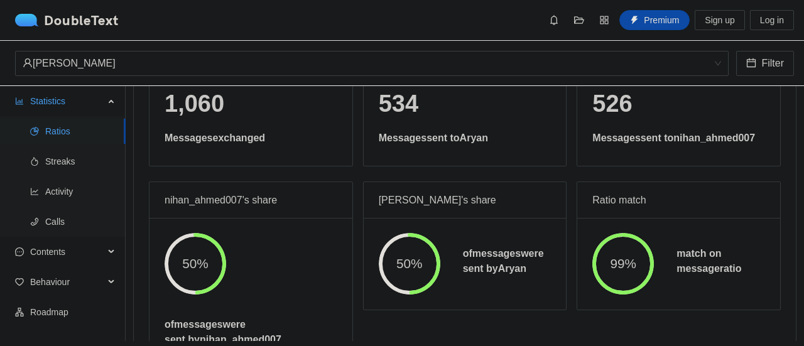
scroll to position [119, 0]
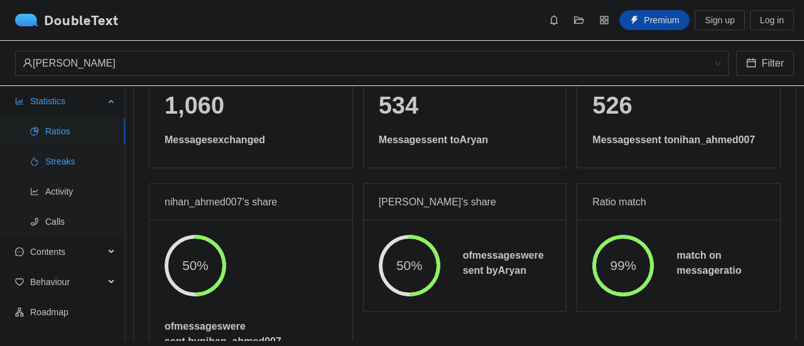
click at [83, 163] on span "Streaks" at bounding box center [80, 161] width 70 height 25
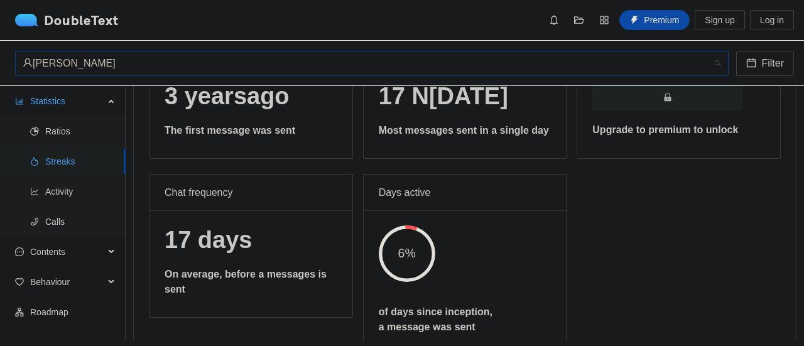
click at [231, 60] on div "[PERSON_NAME]" at bounding box center [367, 64] width 688 height 24
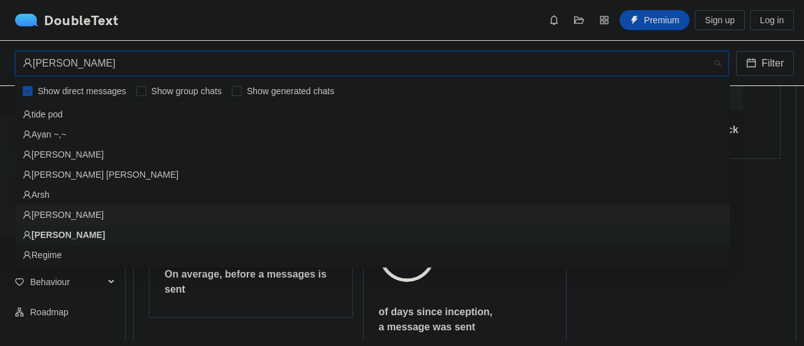
click at [192, 218] on div "[PERSON_NAME]" at bounding box center [373, 215] width 700 height 14
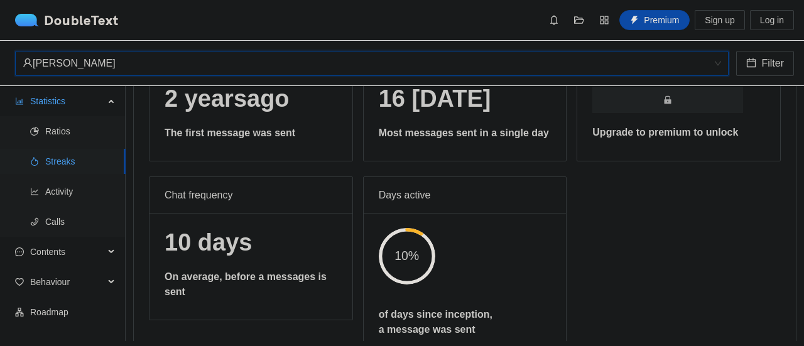
scroll to position [70, 0]
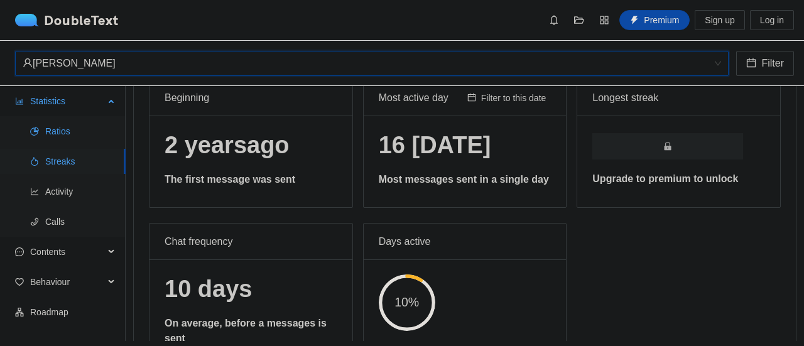
click at [88, 134] on span "Ratios" at bounding box center [80, 131] width 70 height 25
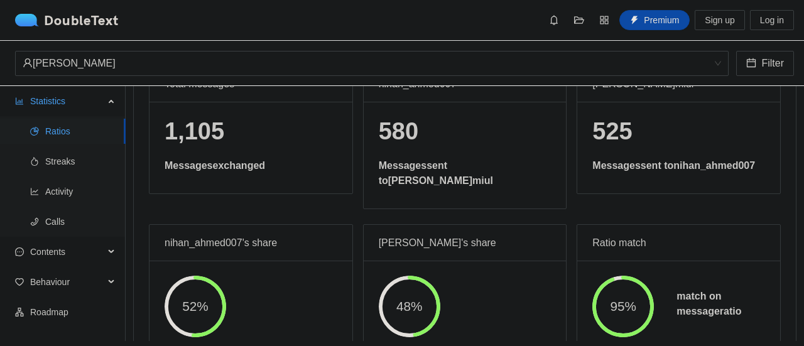
scroll to position [94, 0]
click at [88, 270] on span "Behaviour" at bounding box center [67, 282] width 74 height 25
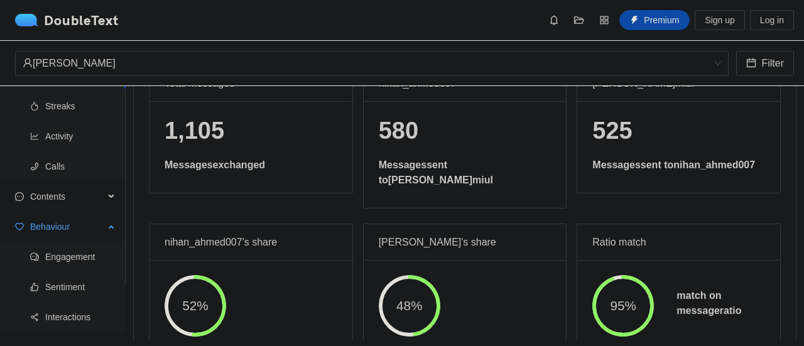
click at [88, 270] on ul "Engagement Sentiment Interactions" at bounding box center [62, 287] width 125 height 91
click at [92, 247] on span "Engagement" at bounding box center [80, 256] width 70 height 25
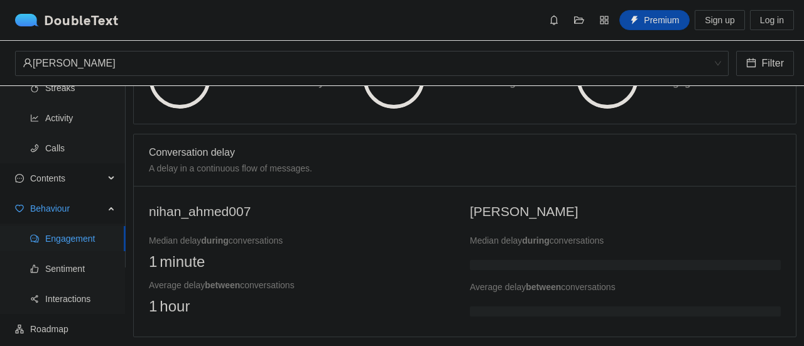
scroll to position [266, 0]
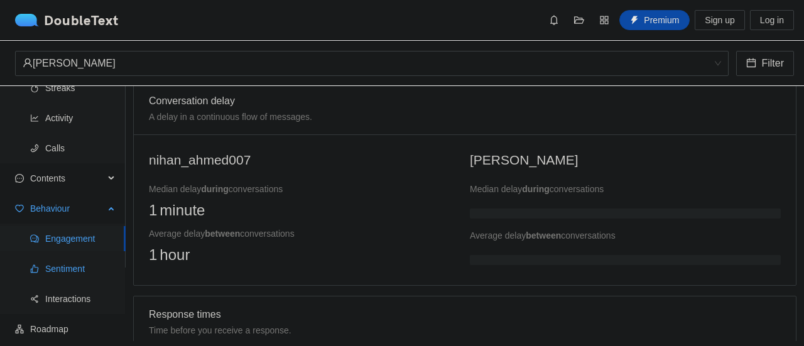
click at [84, 264] on span "Sentiment" at bounding box center [80, 268] width 70 height 25
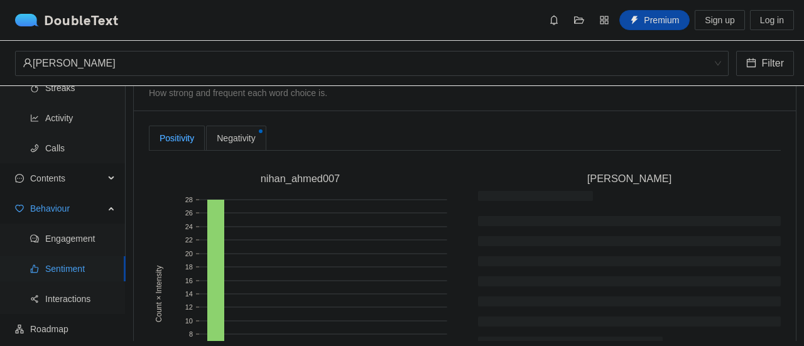
scroll to position [311, 0]
click at [268, 58] on div "[PERSON_NAME]" at bounding box center [367, 64] width 688 height 24
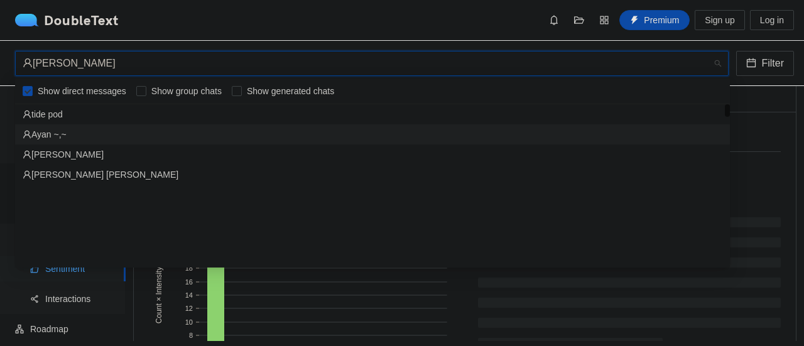
scroll to position [0, 0]
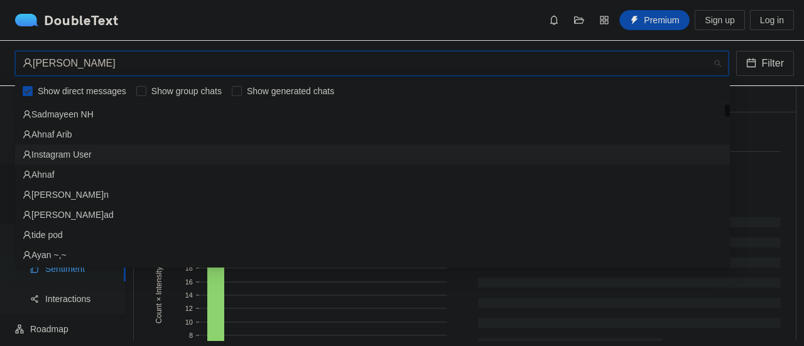
click at [199, 158] on div "Instagram User" at bounding box center [373, 155] width 700 height 14
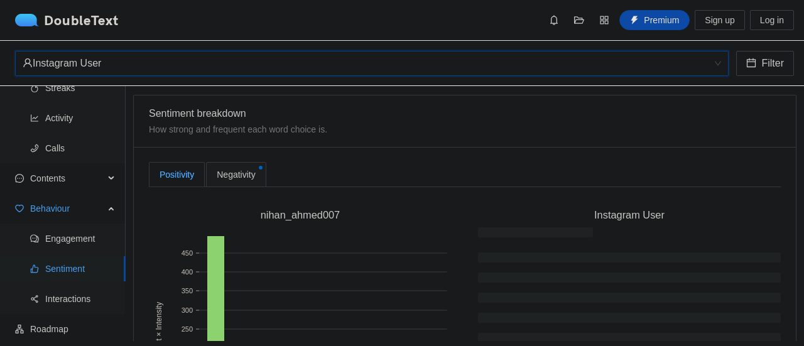
scroll to position [275, 0]
click at [235, 184] on div "Negativity" at bounding box center [236, 175] width 60 height 25
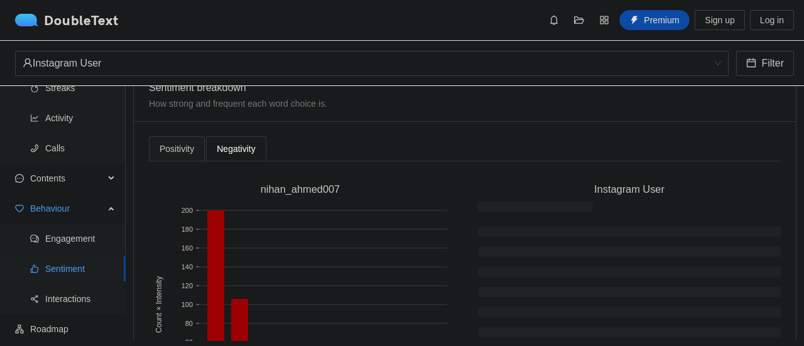
scroll to position [301, 0]
click at [187, 145] on div "Positivity" at bounding box center [177, 150] width 35 height 14
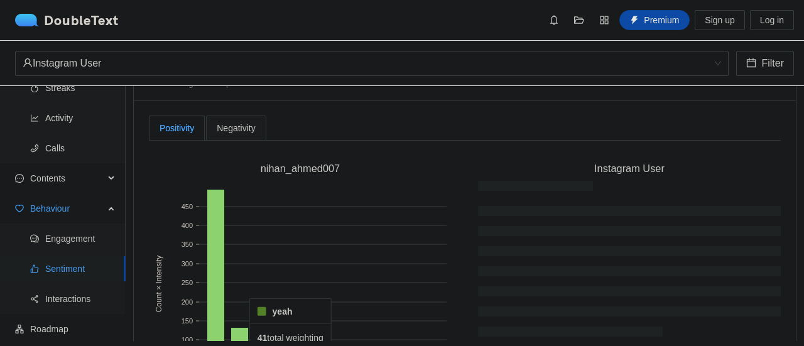
scroll to position [256, 0]
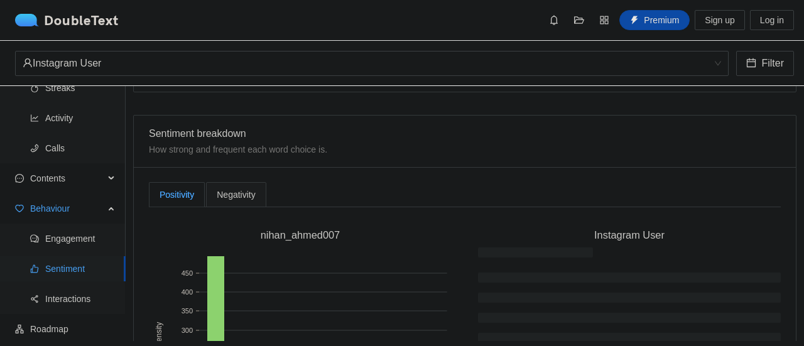
click at [246, 197] on span "Negativity" at bounding box center [236, 194] width 38 height 9
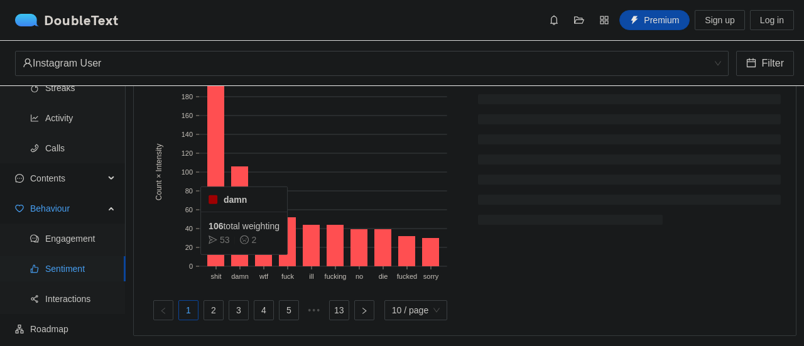
scroll to position [435, 0]
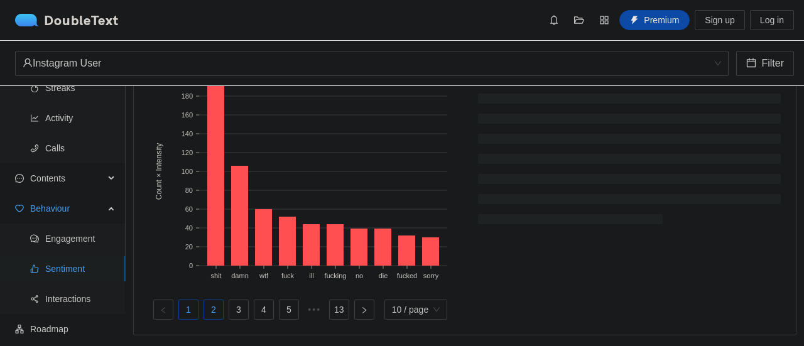
click at [215, 307] on link "2" at bounding box center [213, 309] width 19 height 19
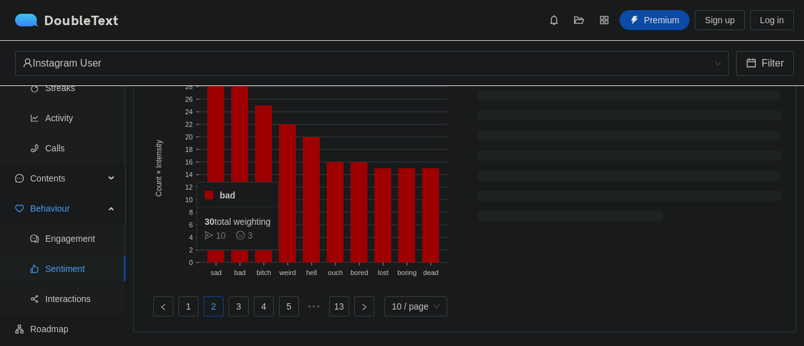
scroll to position [439, 0]
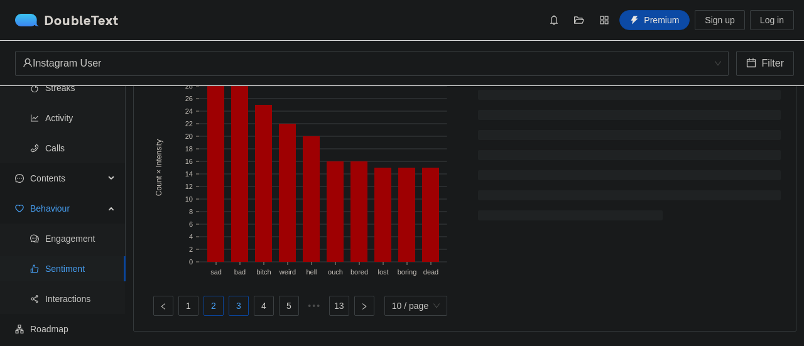
click at [235, 311] on li "3" at bounding box center [239, 306] width 20 height 20
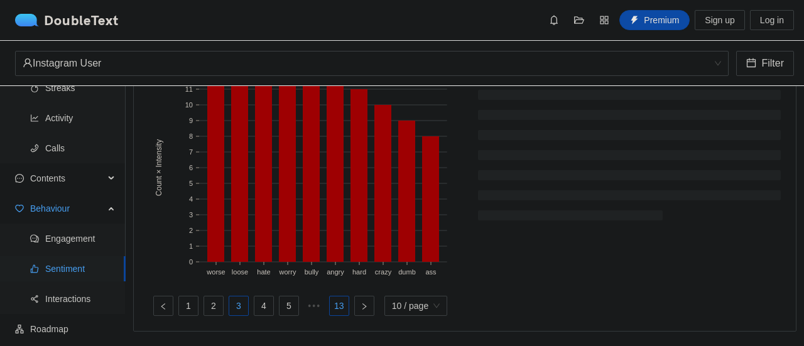
click at [346, 297] on li "13" at bounding box center [339, 306] width 20 height 20
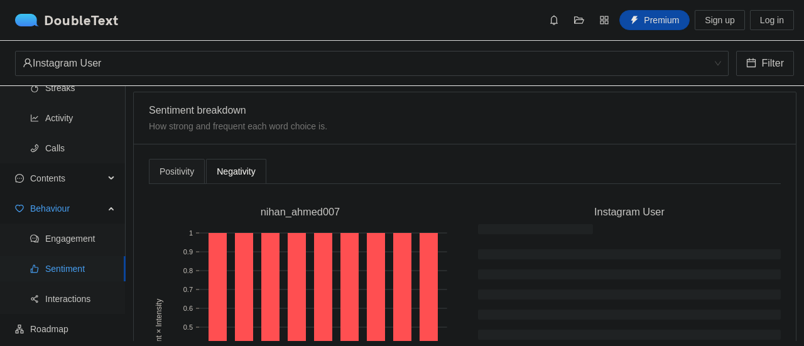
scroll to position [277, 0]
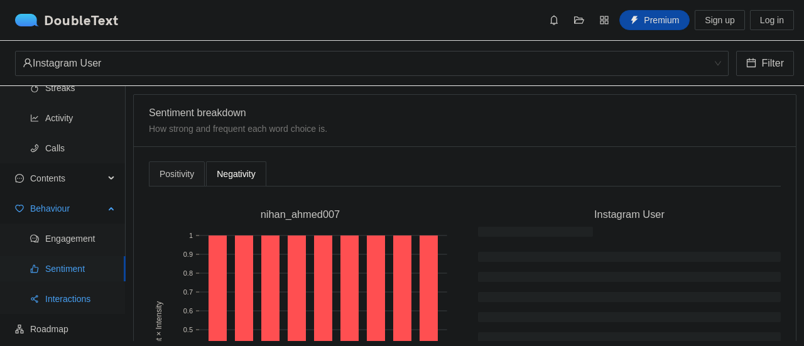
click at [88, 295] on span "Interactions" at bounding box center [80, 299] width 70 height 25
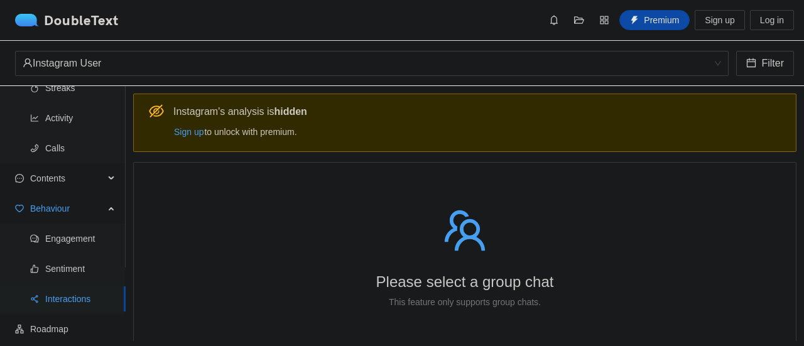
scroll to position [1, 0]
click at [102, 241] on span "Engagement" at bounding box center [80, 238] width 70 height 25
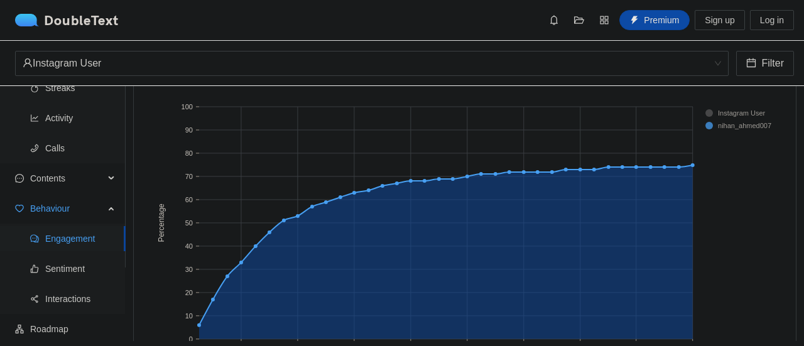
scroll to position [578, 0]
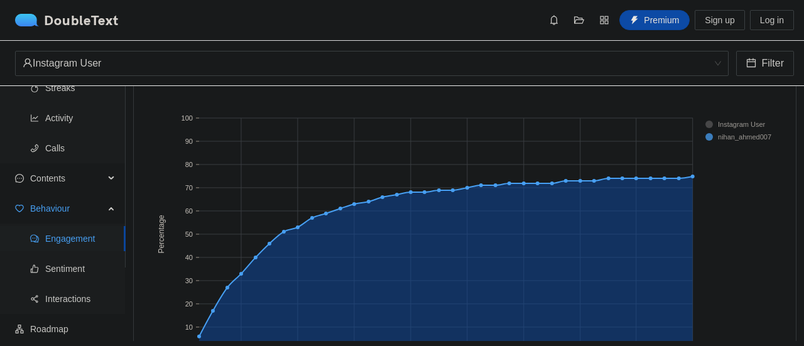
click at [710, 123] on rect at bounding box center [731, 124] width 50 height 13
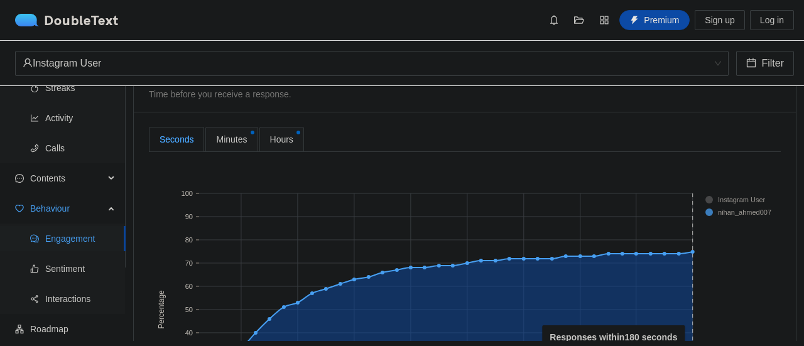
scroll to position [497, 0]
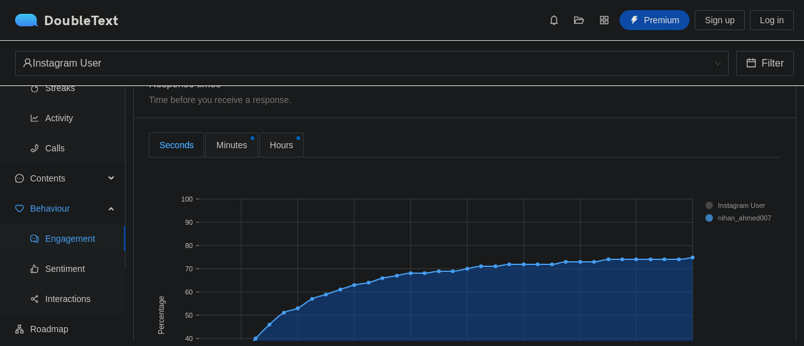
click at [233, 141] on span "Minutes" at bounding box center [231, 145] width 31 height 14
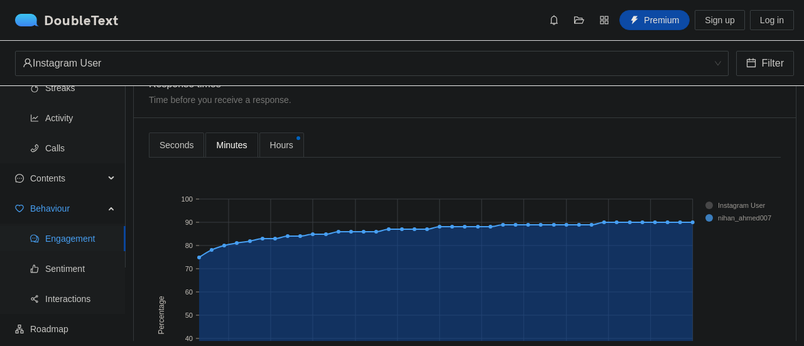
click at [294, 142] on div "Hours" at bounding box center [282, 145] width 45 height 25
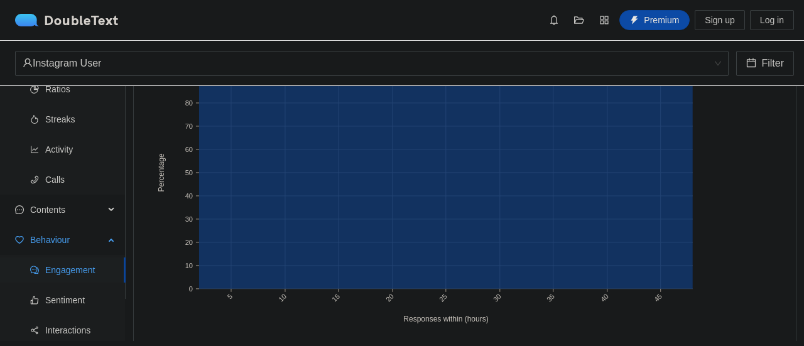
scroll to position [41, 0]
click at [78, 211] on span "Contents" at bounding box center [67, 211] width 74 height 25
click at [77, 246] on span "Word Cloud" at bounding box center [80, 241] width 70 height 25
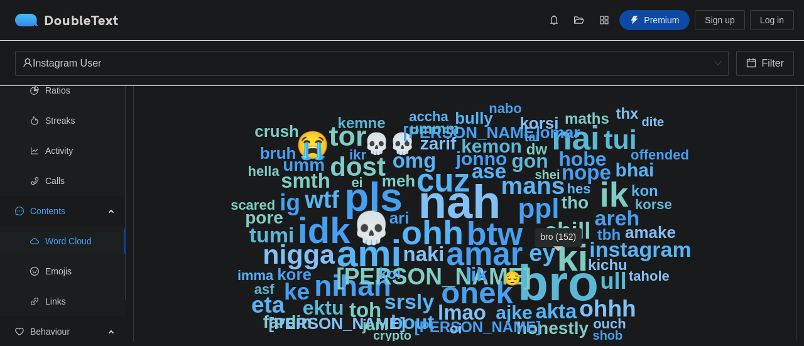
scroll to position [90, 0]
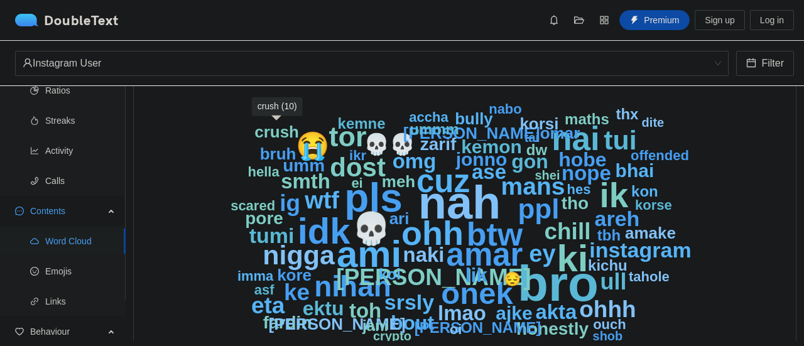
click at [280, 129] on text "crush" at bounding box center [277, 132] width 45 height 19
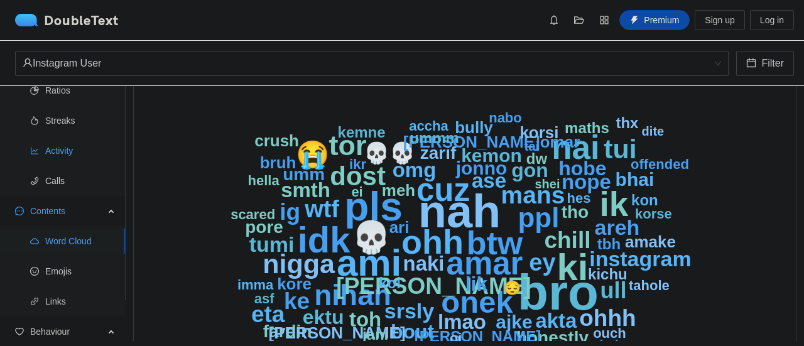
scroll to position [0, 0]
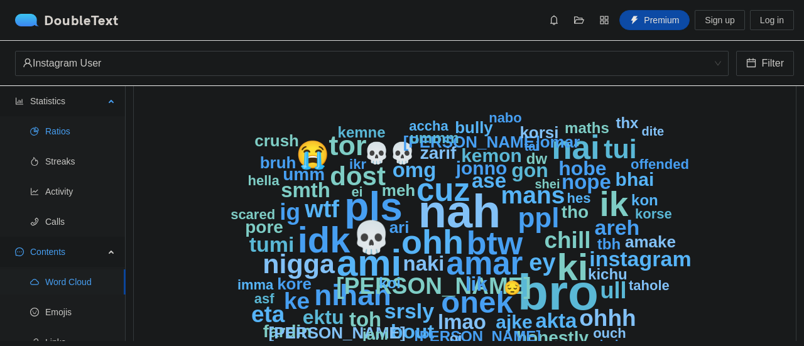
click at [75, 123] on span "Ratios" at bounding box center [80, 131] width 70 height 25
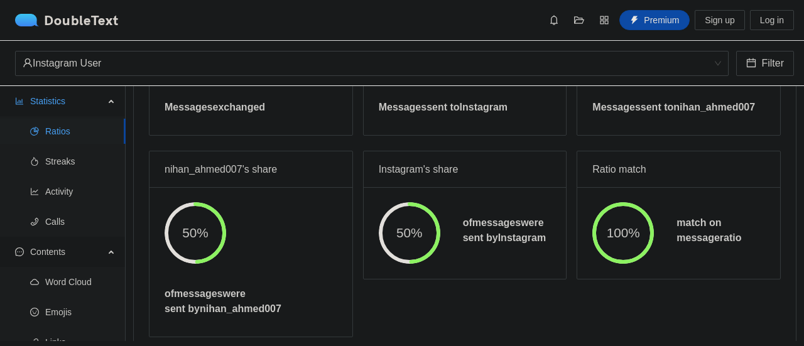
scroll to position [180, 0]
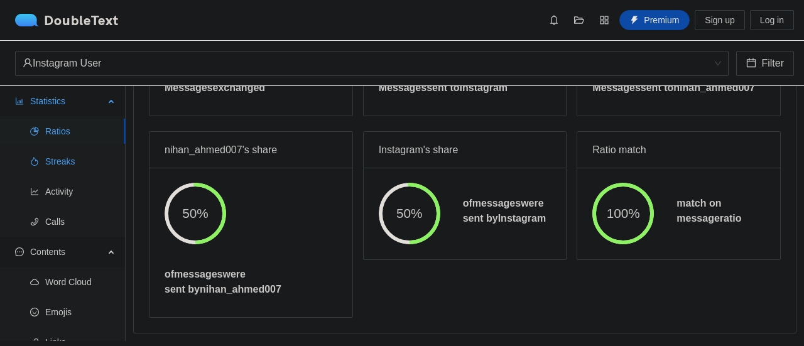
click at [57, 160] on span "Streaks" at bounding box center [80, 161] width 70 height 25
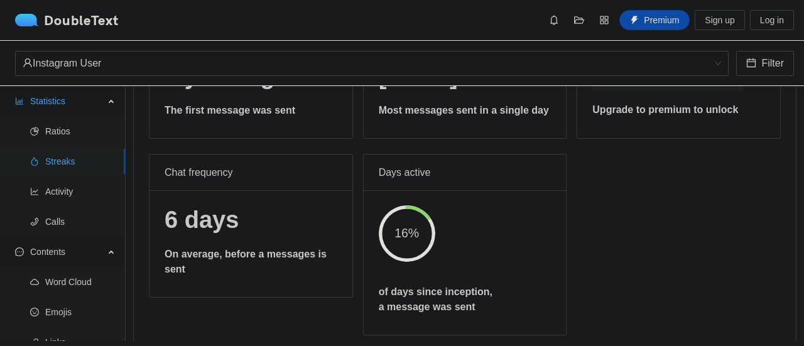
scroll to position [141, 0]
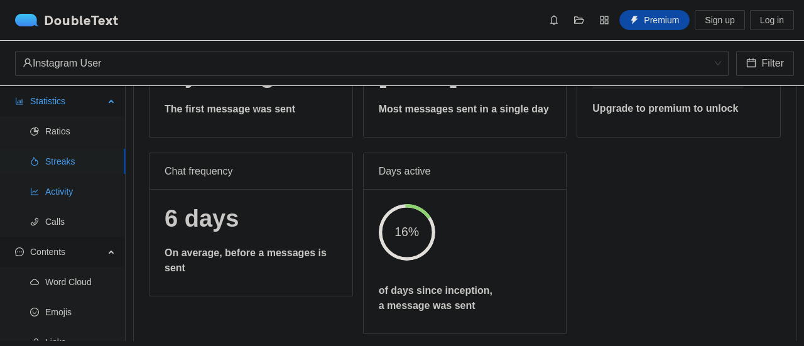
click at [72, 182] on span "Activity" at bounding box center [80, 191] width 70 height 25
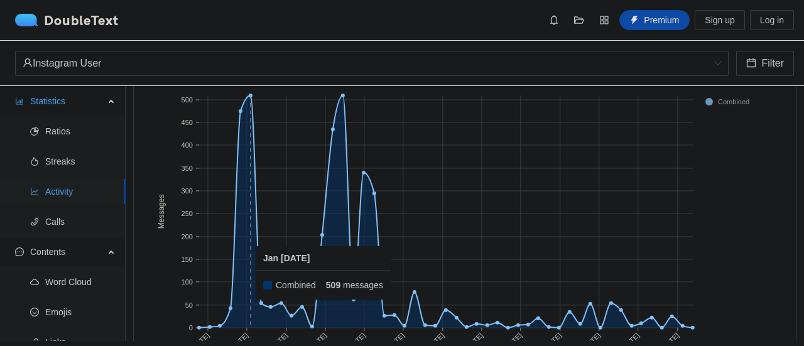
scroll to position [122, 0]
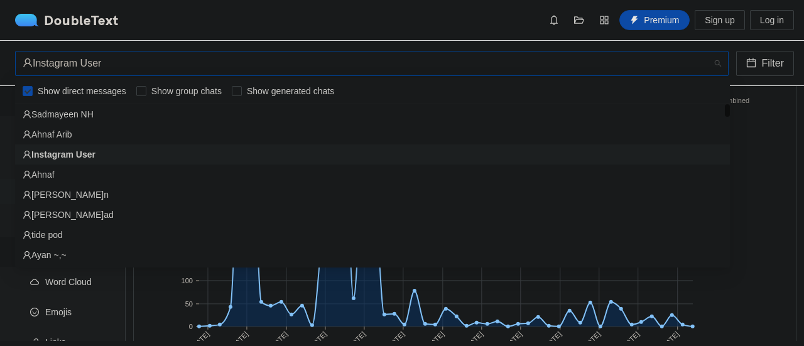
click at [152, 57] on div "Instagram User" at bounding box center [367, 64] width 688 height 24
click at [151, 115] on div "Sadmayeen NH" at bounding box center [373, 114] width 700 height 14
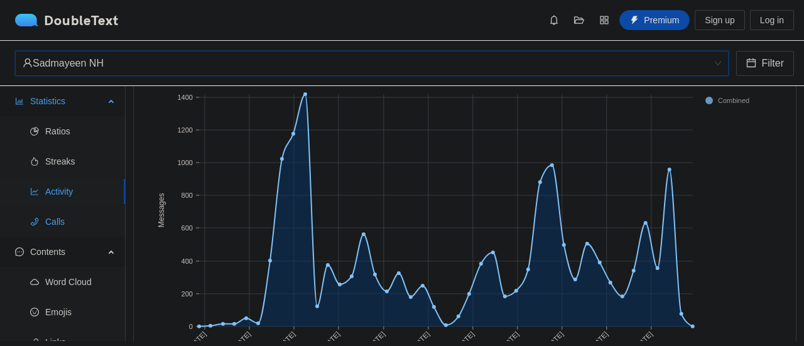
click at [65, 227] on span "Calls" at bounding box center [80, 221] width 70 height 25
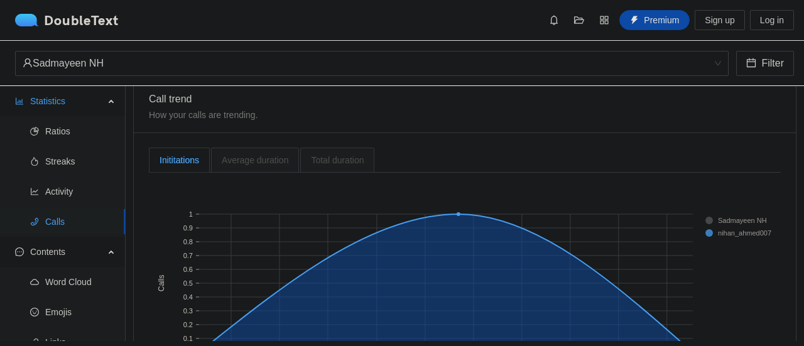
scroll to position [258, 0]
click at [282, 168] on div "Average duration" at bounding box center [255, 161] width 88 height 25
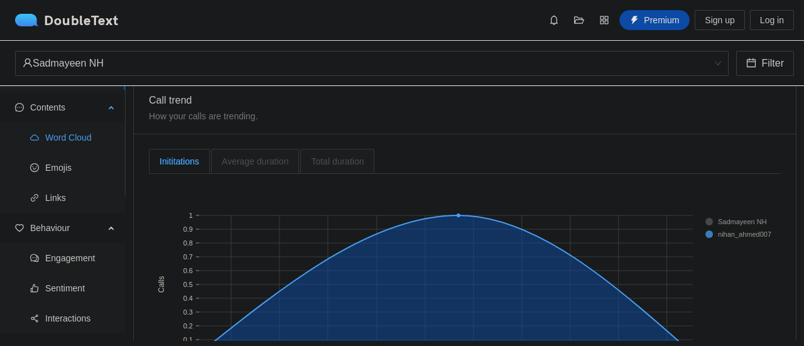
scroll to position [145, 0]
click at [97, 162] on span "Emojis" at bounding box center [80, 167] width 70 height 25
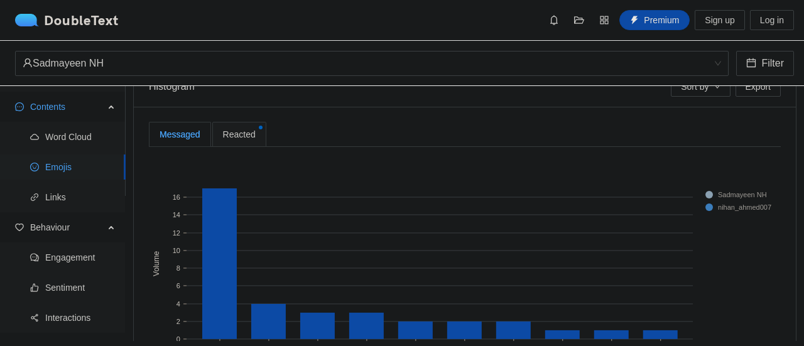
click at [253, 135] on div "Reacted" at bounding box center [239, 134] width 54 height 25
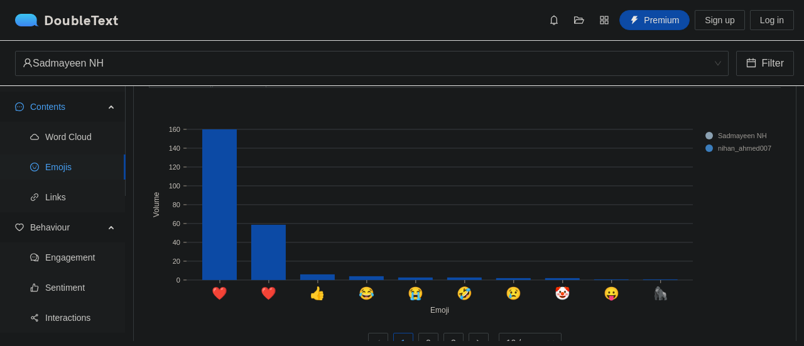
scroll to position [318, 0]
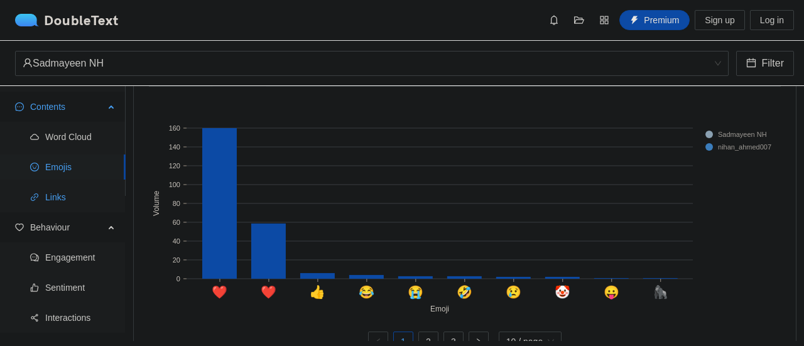
click at [66, 195] on span "Links" at bounding box center [80, 197] width 70 height 25
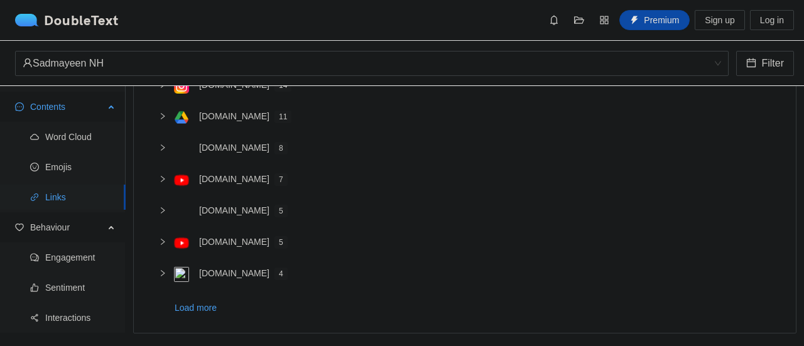
scroll to position [246, 0]
click at [162, 113] on icon "right" at bounding box center [163, 116] width 4 height 6
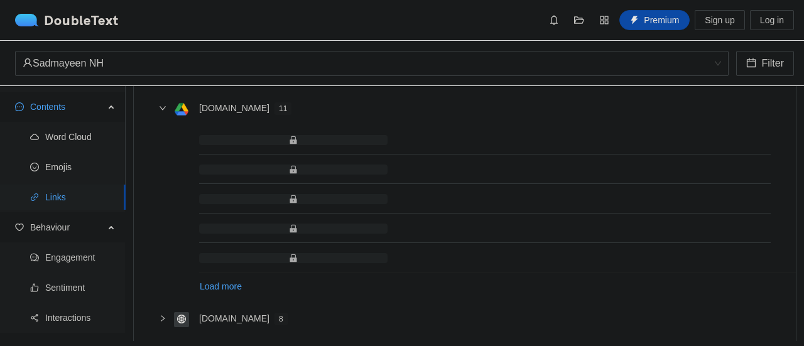
click at [162, 109] on icon "right" at bounding box center [163, 108] width 8 height 8
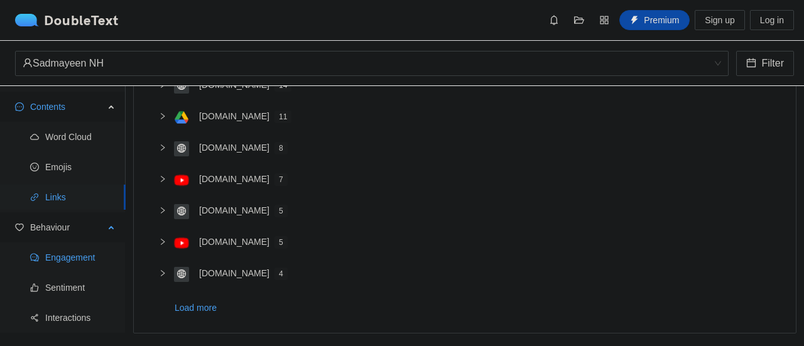
scroll to position [164, 0]
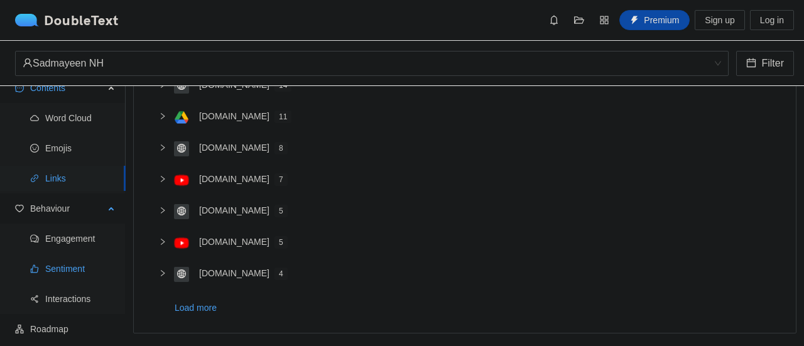
click at [69, 270] on span "Sentiment" at bounding box center [80, 268] width 70 height 25
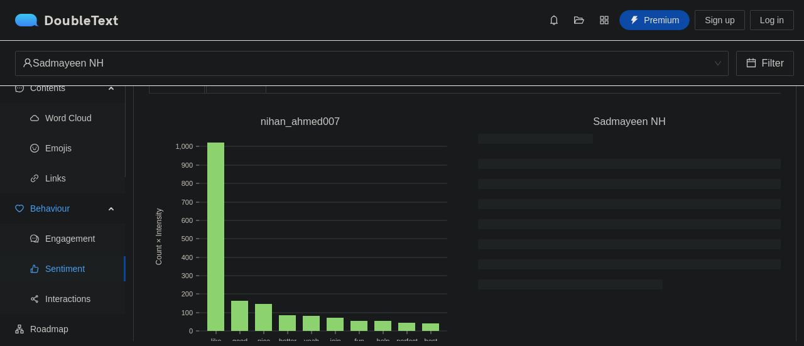
scroll to position [346, 0]
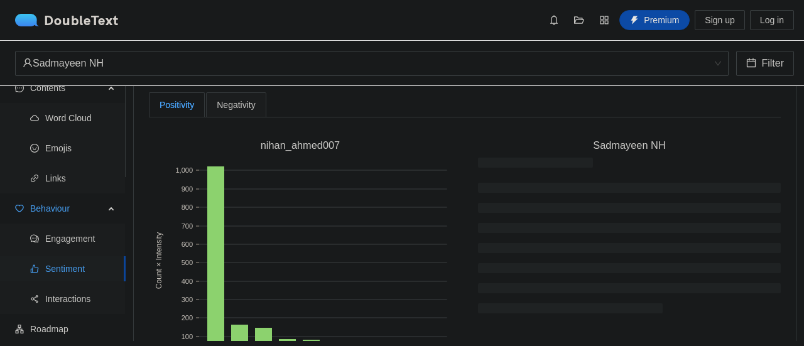
click at [249, 107] on span "Negativity" at bounding box center [236, 105] width 38 height 9
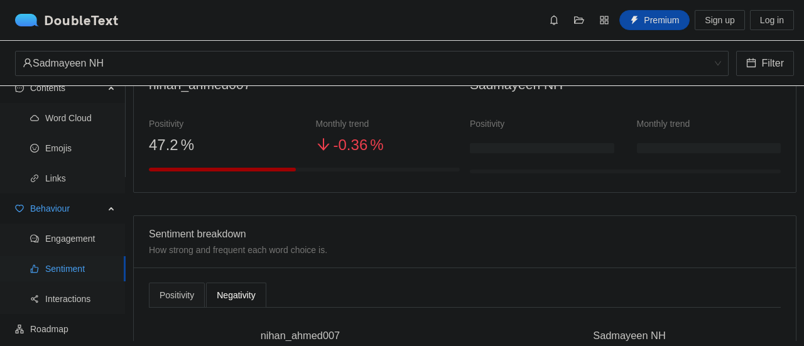
scroll to position [153, 0]
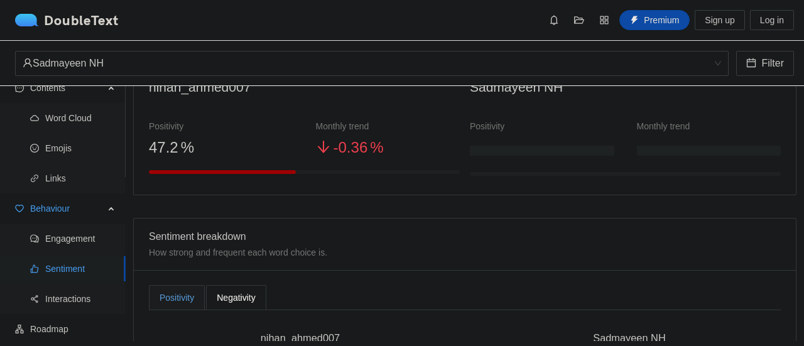
click at [191, 295] on div "Positivity" at bounding box center [177, 298] width 35 height 14
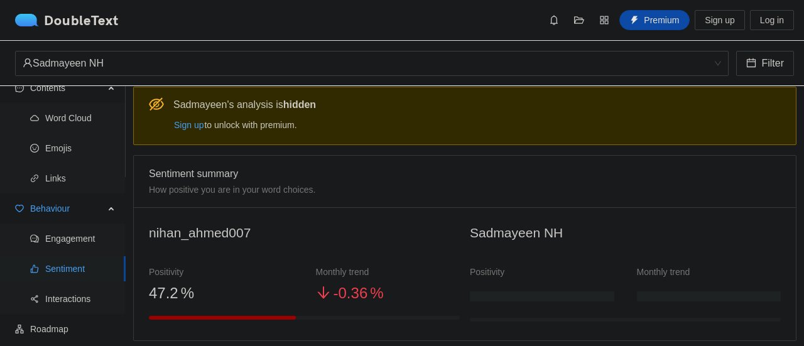
scroll to position [0, 0]
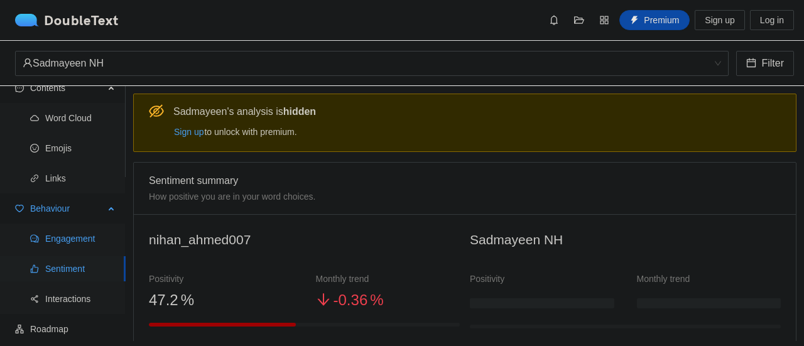
click at [96, 239] on span "Engagement" at bounding box center [80, 238] width 70 height 25
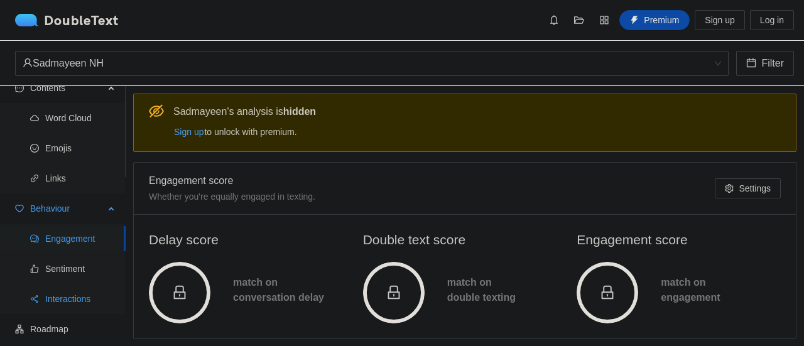
click at [73, 309] on span "Interactions" at bounding box center [80, 299] width 70 height 25
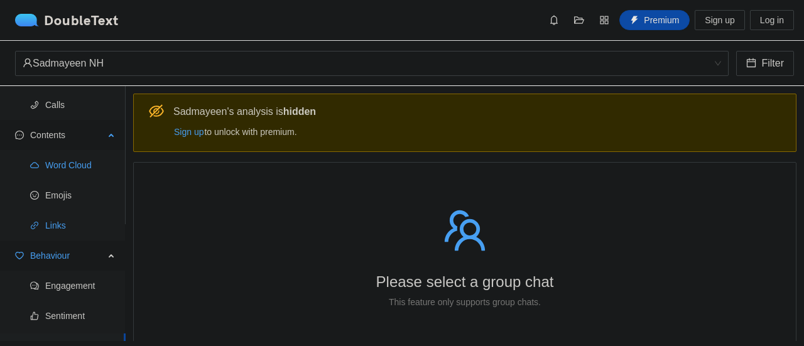
scroll to position [116, 0]
click at [72, 173] on span "Word Cloud" at bounding box center [80, 165] width 70 height 25
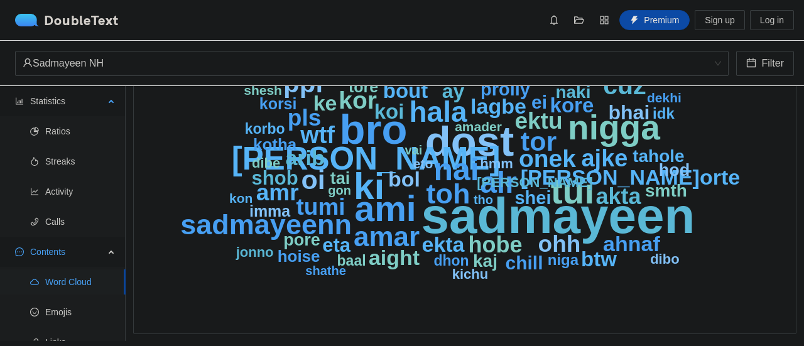
click at [70, 147] on ul "Ratios Streaks Activity Calls" at bounding box center [62, 176] width 125 height 121
click at [70, 135] on span "Ratios" at bounding box center [80, 131] width 70 height 25
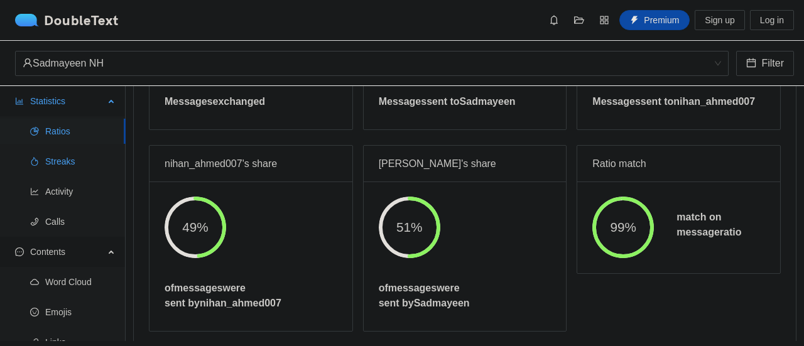
click at [70, 156] on span "Streaks" at bounding box center [80, 161] width 70 height 25
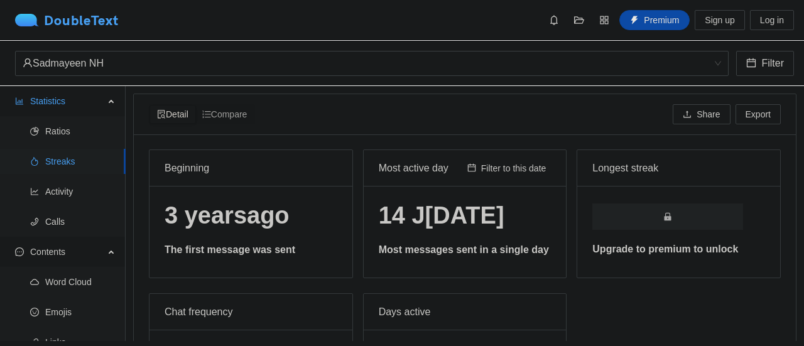
click at [43, 22] on img at bounding box center [29, 20] width 29 height 13
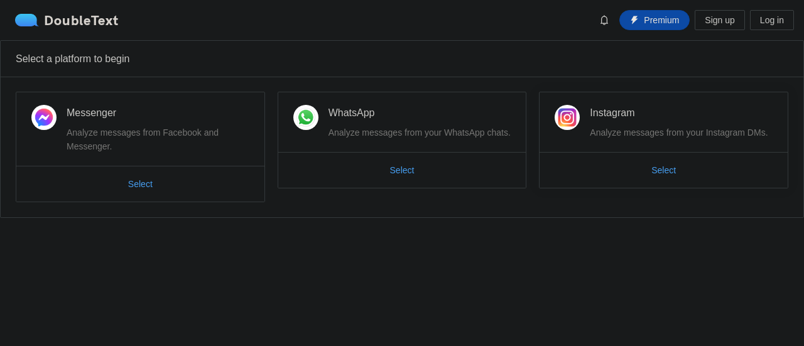
click at [627, 165] on span "Select" at bounding box center [664, 170] width 248 height 20
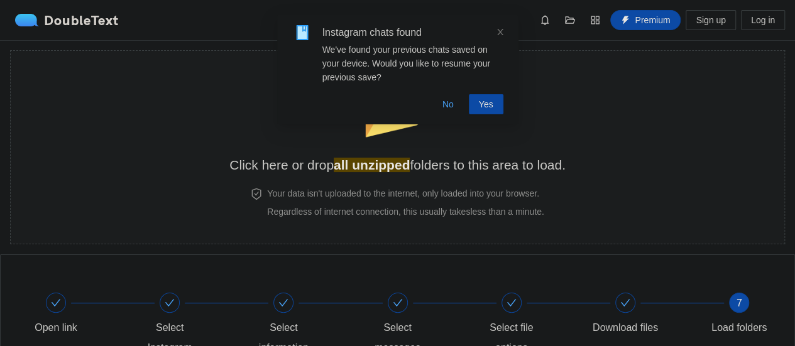
click at [508, 31] on div "Instagram chats found We've found your previous chats saved on your device. Wou…" at bounding box center [397, 69] width 241 height 109
click at [500, 31] on icon "close" at bounding box center [500, 32] width 9 height 9
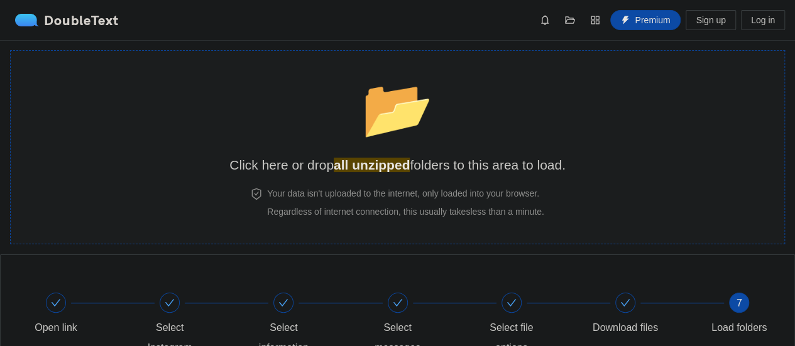
click at [501, 118] on div "📂 Click here or drop all unzipped folders to this area to load." at bounding box center [397, 119] width 336 height 112
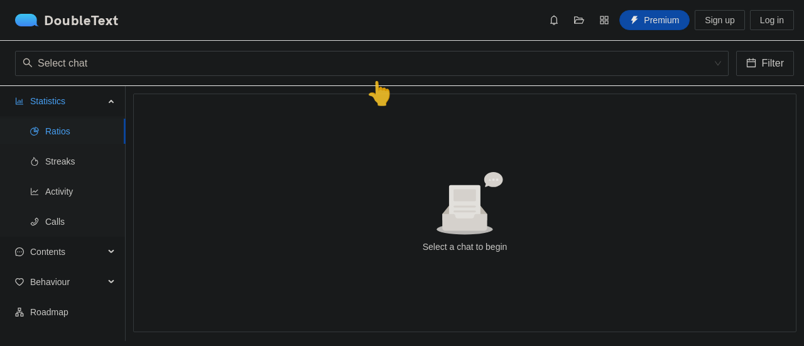
click at [388, 76] on div "👆" at bounding box center [380, 94] width 28 height 36
click at [359, 58] on input "search" at bounding box center [368, 64] width 690 height 24
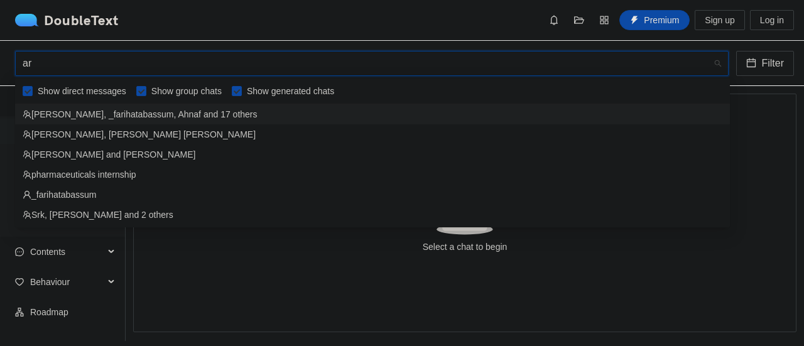
type input "a"
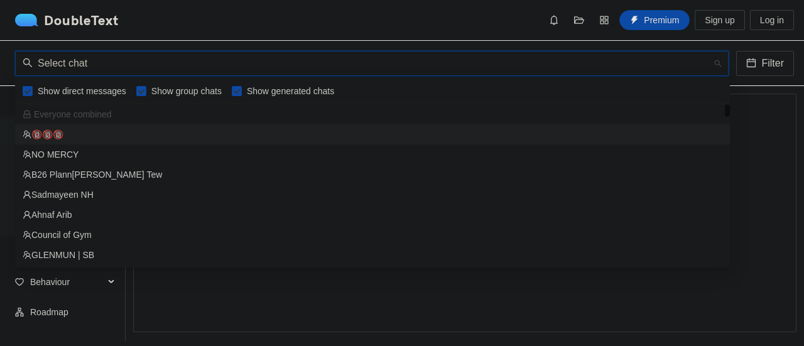
click at [148, 95] on span "Show group chats" at bounding box center [186, 91] width 80 height 14
click at [146, 95] on input "Show group chats" at bounding box center [141, 91] width 10 height 10
checkbox input "false"
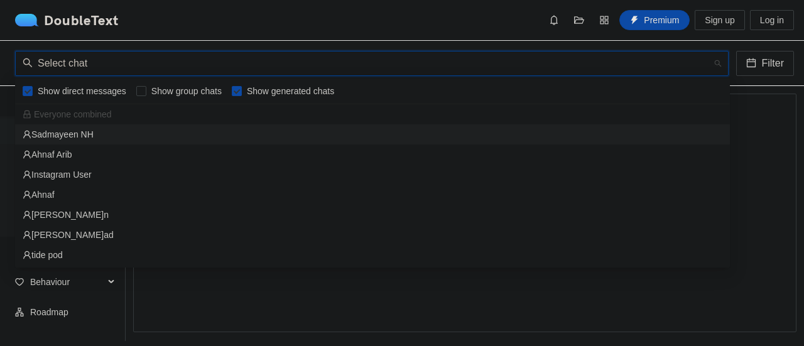
click at [248, 91] on span "Show generated chats" at bounding box center [290, 91] width 97 height 14
click at [242, 91] on input "Show generated chats" at bounding box center [237, 91] width 10 height 10
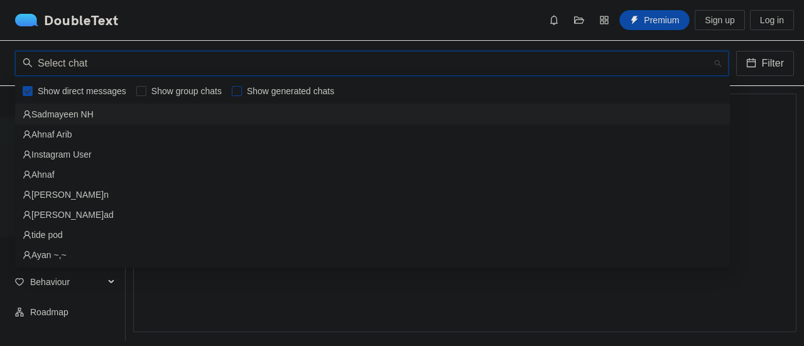
click at [263, 92] on span "Show generated chats" at bounding box center [290, 91] width 97 height 14
click at [242, 92] on input "Show generated chats" at bounding box center [237, 91] width 10 height 10
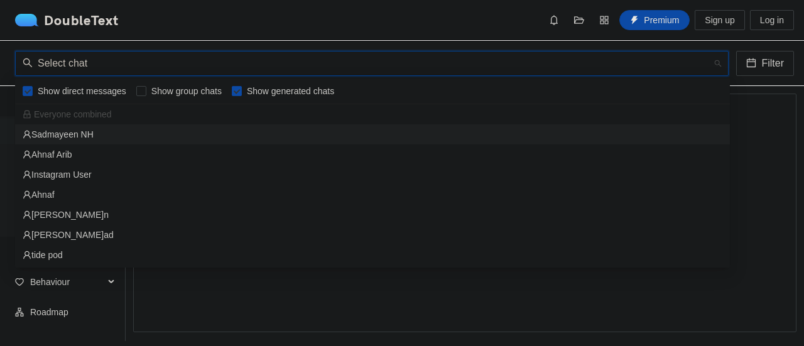
click at [263, 94] on span "Show generated chats" at bounding box center [290, 91] width 97 height 14
click at [242, 94] on input "Show generated chats" at bounding box center [237, 91] width 10 height 10
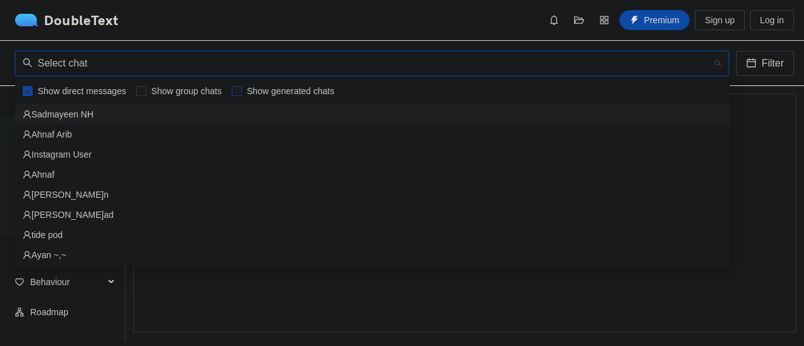
click at [263, 94] on span "Show generated chats" at bounding box center [290, 91] width 97 height 14
click at [242, 94] on input "Show generated chats" at bounding box center [237, 91] width 10 height 10
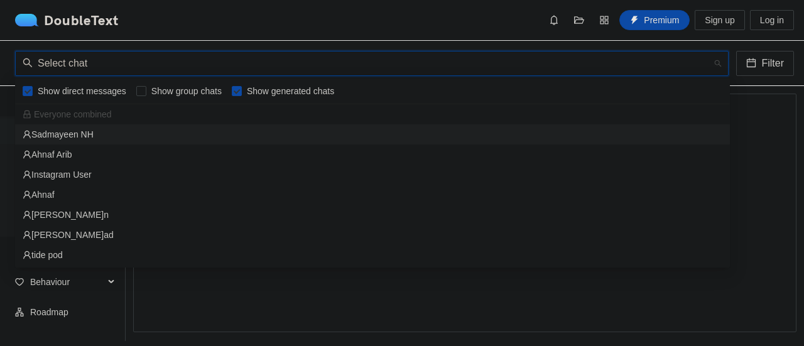
click at [256, 83] on div "Show direct messages Show group chats Show generated chats" at bounding box center [372, 91] width 715 height 20
click at [256, 94] on span "Show generated chats" at bounding box center [290, 91] width 97 height 14
click at [242, 94] on input "Show generated chats" at bounding box center [237, 91] width 10 height 10
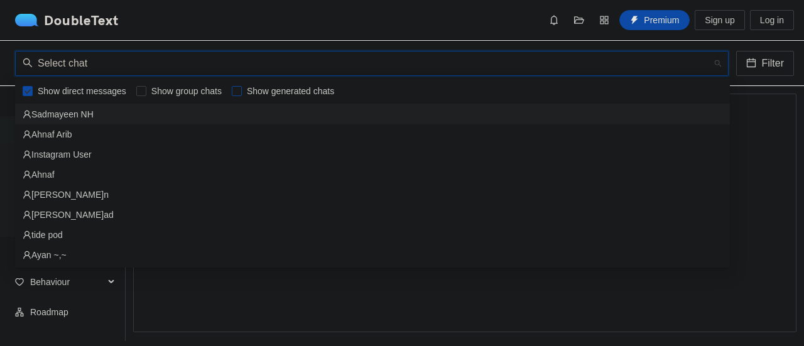
click at [256, 91] on span "Show generated chats" at bounding box center [290, 91] width 97 height 14
click at [242, 91] on input "Show generated chats" at bounding box center [237, 91] width 10 height 10
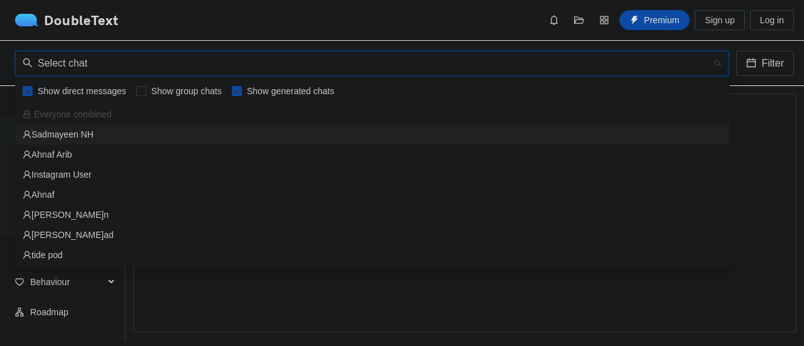
click at [255, 88] on span "Show generated chats" at bounding box center [290, 91] width 97 height 14
click at [242, 88] on input "Show generated chats" at bounding box center [237, 91] width 10 height 10
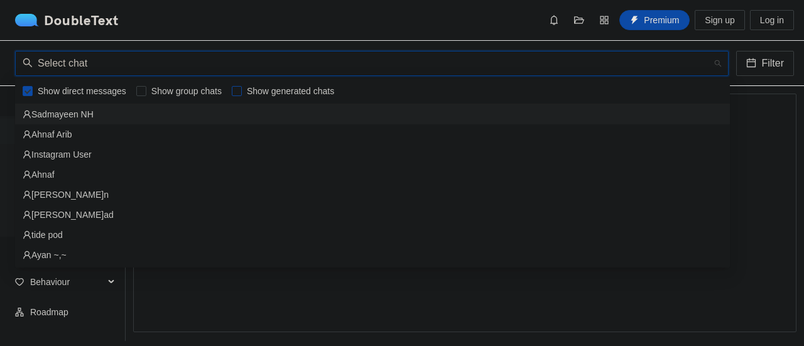
click at [255, 87] on span "Show generated chats" at bounding box center [290, 91] width 97 height 14
click at [242, 87] on input "Show generated chats" at bounding box center [237, 91] width 10 height 10
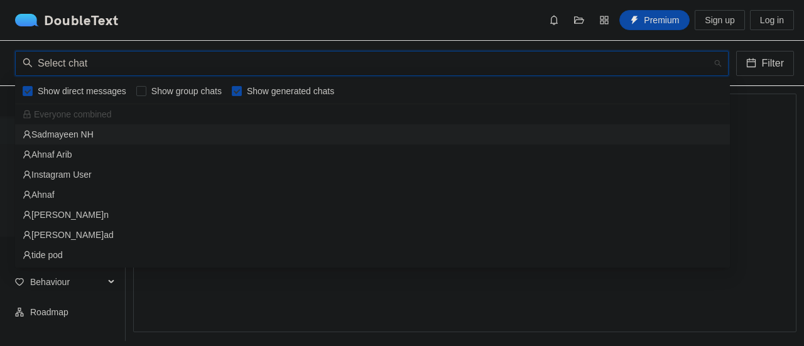
click at [251, 84] on span "Show generated chats" at bounding box center [290, 91] width 97 height 14
click at [242, 86] on input "Show generated chats" at bounding box center [237, 91] width 10 height 10
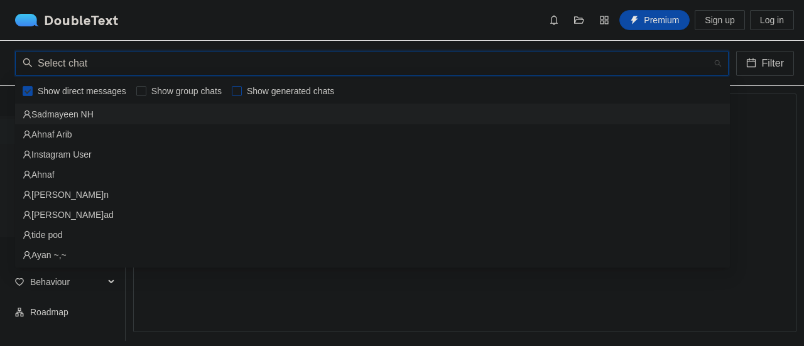
click at [250, 84] on span "Show generated chats" at bounding box center [290, 91] width 97 height 14
click at [242, 86] on input "Show generated chats" at bounding box center [237, 91] width 10 height 10
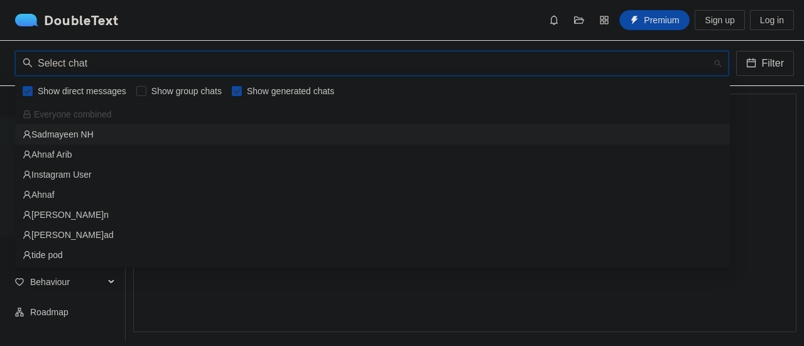
click at [250, 84] on span "Show generated chats" at bounding box center [290, 91] width 97 height 14
click at [242, 86] on input "Show generated chats" at bounding box center [237, 91] width 10 height 10
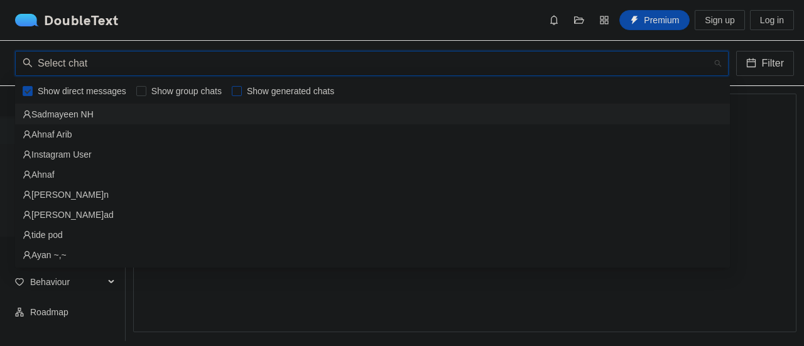
click at [250, 85] on span "Show generated chats" at bounding box center [290, 91] width 97 height 14
click at [242, 86] on input "Show generated chats" at bounding box center [237, 91] width 10 height 10
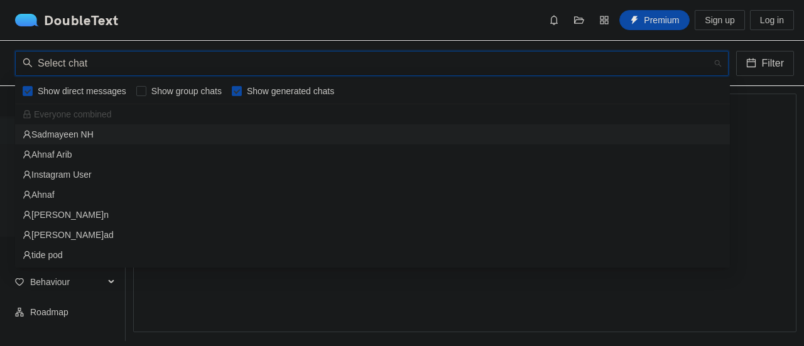
click at [250, 87] on span "Show generated chats" at bounding box center [290, 91] width 97 height 14
click at [242, 87] on input "Show generated chats" at bounding box center [237, 91] width 10 height 10
checkbox input "false"
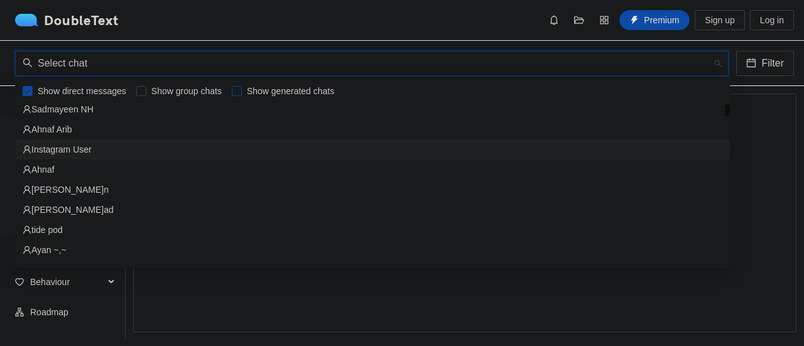
click at [233, 153] on div "Instagram User" at bounding box center [373, 150] width 700 height 14
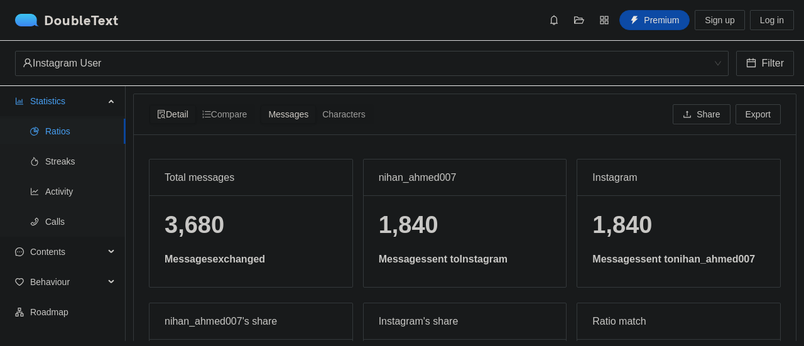
click at [303, 153] on div "Total messages 3,680 Messages exchanged nihan_ahmed007 1,840 Messages sent to I…" at bounding box center [465, 319] width 662 height 370
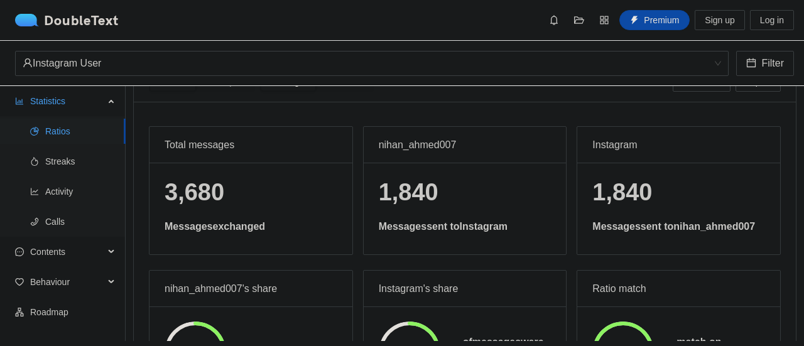
scroll to position [32, 0]
click at [94, 166] on span "Streaks" at bounding box center [80, 161] width 70 height 25
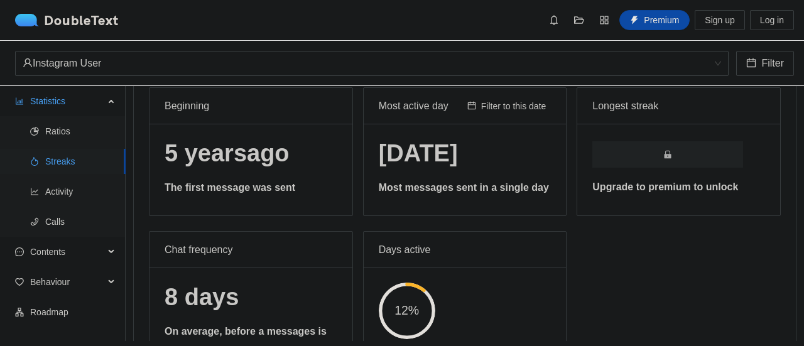
scroll to position [50, 0]
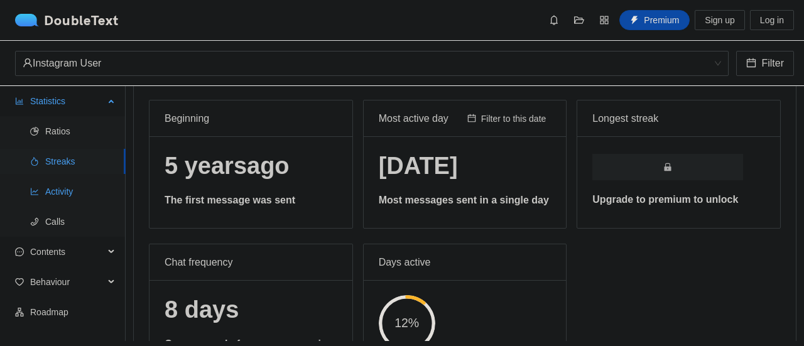
click at [97, 199] on span "Activity" at bounding box center [80, 191] width 70 height 25
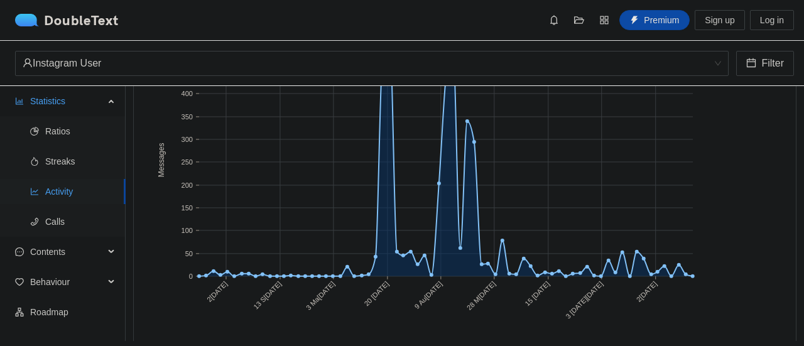
scroll to position [189, 0]
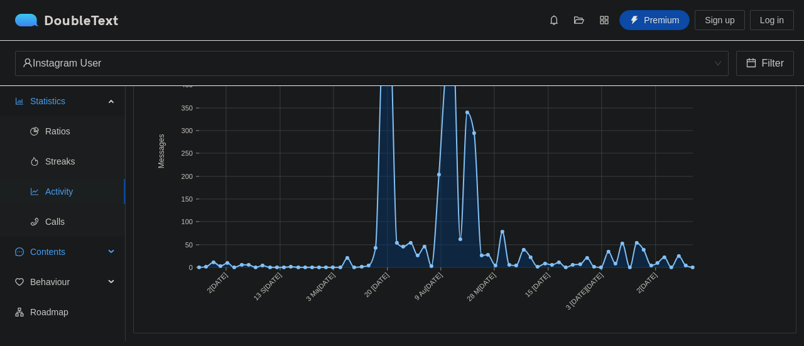
click at [85, 251] on span "Contents" at bounding box center [67, 251] width 74 height 25
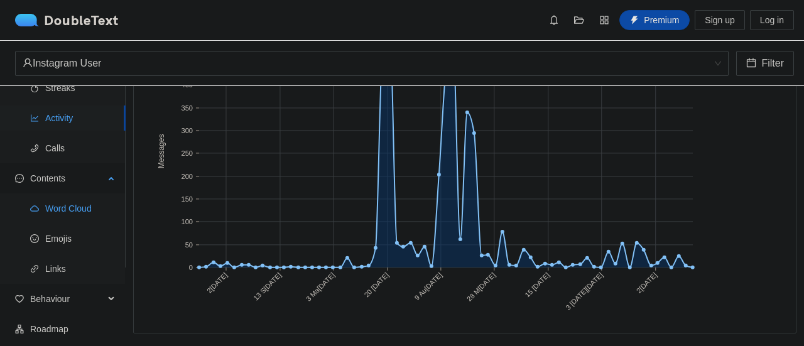
click at [91, 204] on span "Word Cloud" at bounding box center [80, 208] width 70 height 25
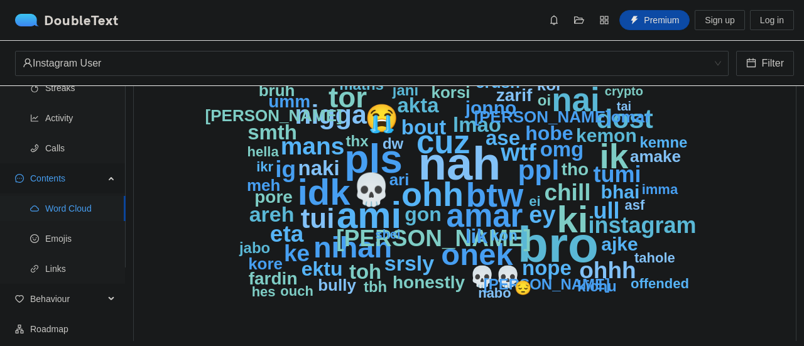
scroll to position [128, 0]
click at [70, 234] on span "Emojis" at bounding box center [80, 238] width 70 height 25
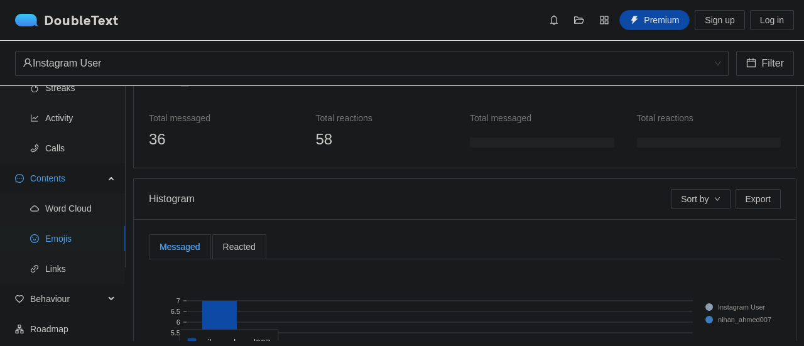
scroll to position [138, 0]
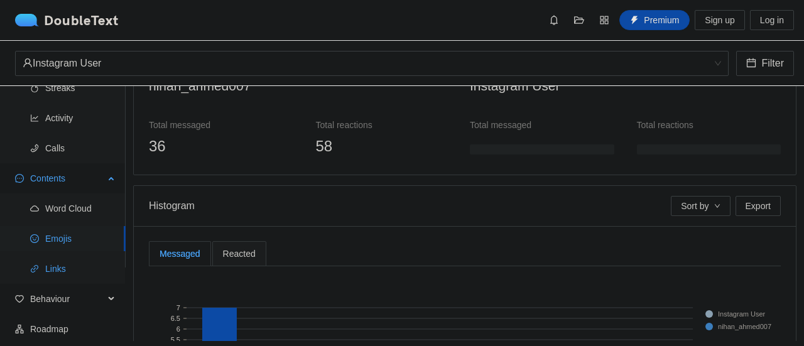
click at [92, 276] on span "Links" at bounding box center [80, 268] width 70 height 25
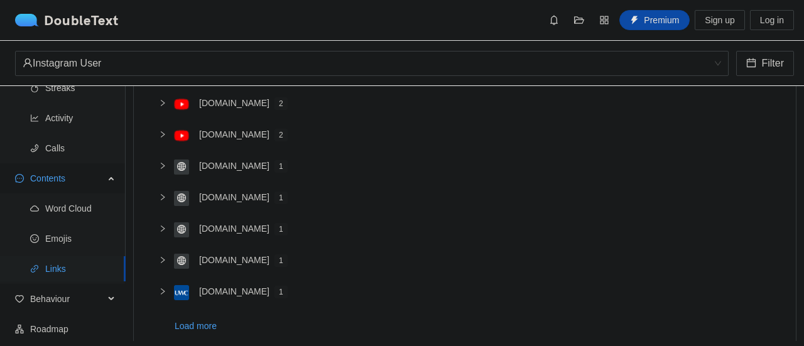
scroll to position [222, 0]
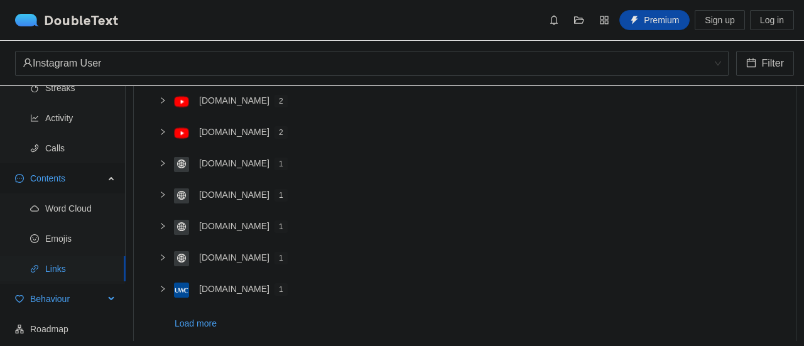
click at [81, 295] on span "Behaviour" at bounding box center [67, 299] width 74 height 25
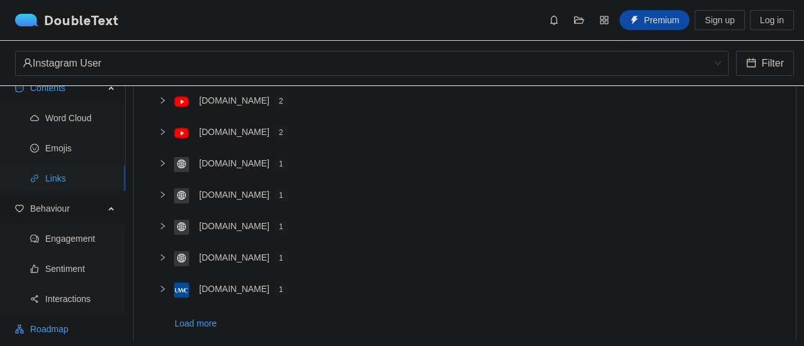
click at [58, 334] on span "Roadmap" at bounding box center [72, 329] width 85 height 25
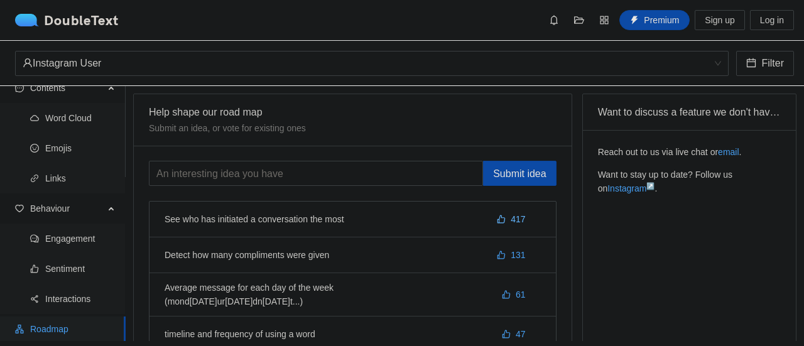
click at [497, 218] on icon "like" at bounding box center [501, 219] width 9 height 9
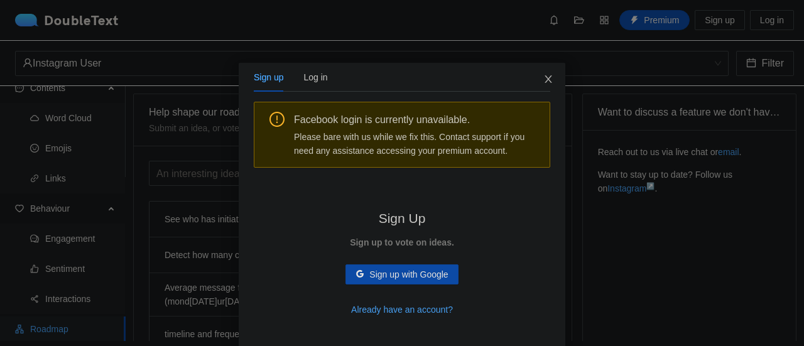
click at [549, 85] on span "Close" at bounding box center [549, 80] width 34 height 34
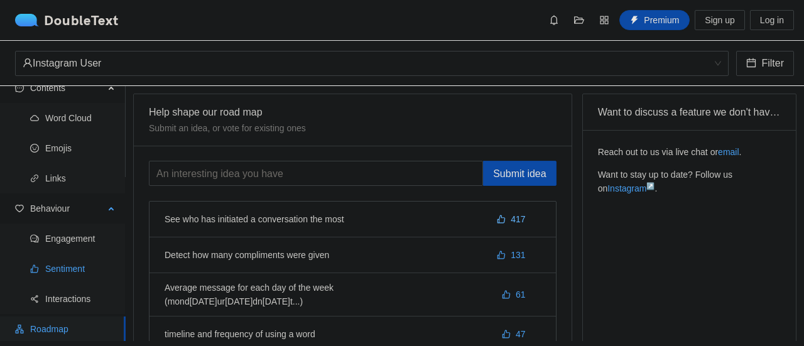
click at [46, 271] on span "Sentiment" at bounding box center [80, 268] width 70 height 25
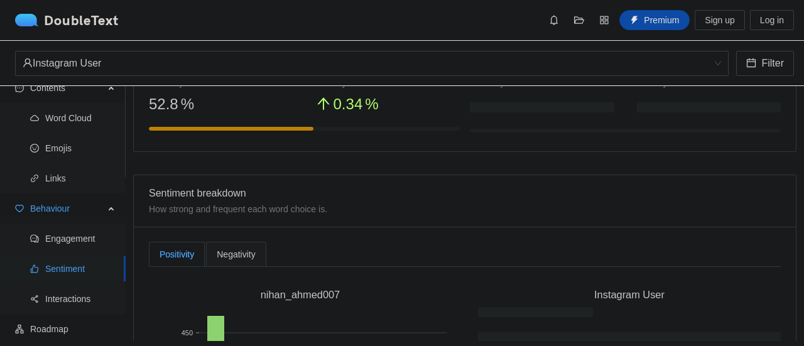
scroll to position [197, 0]
click at [101, 297] on span "Interactions" at bounding box center [80, 299] width 70 height 25
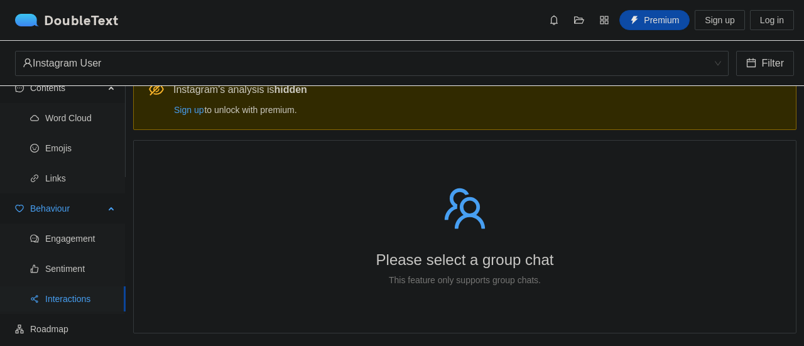
scroll to position [30, 0]
click at [103, 239] on span "Engagement" at bounding box center [80, 238] width 70 height 25
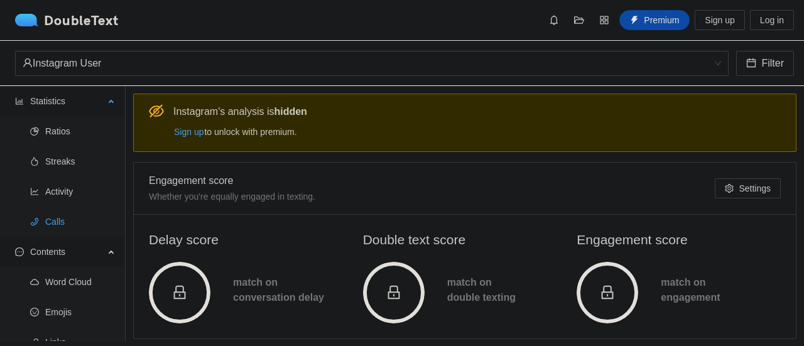
click at [69, 219] on span "Calls" at bounding box center [80, 221] width 70 height 25
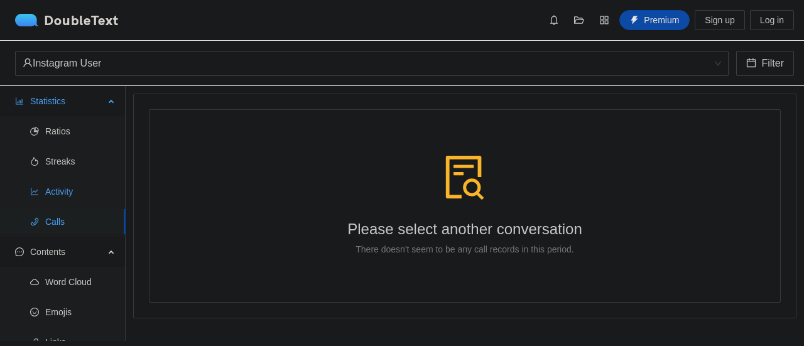
click at [69, 197] on span "Activity" at bounding box center [80, 191] width 70 height 25
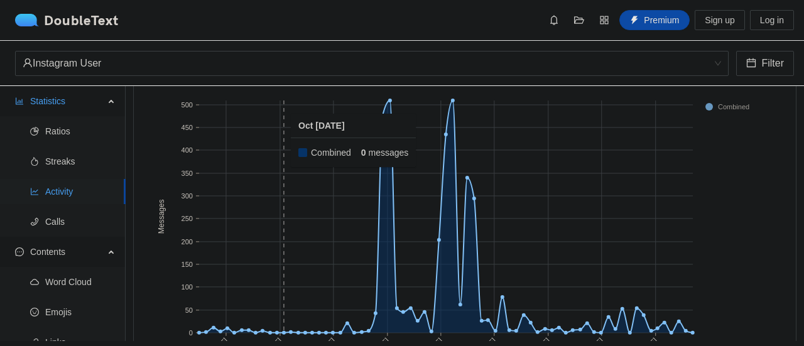
scroll to position [117, 0]
